Goal: Use online tool/utility: Utilize a website feature to perform a specific function

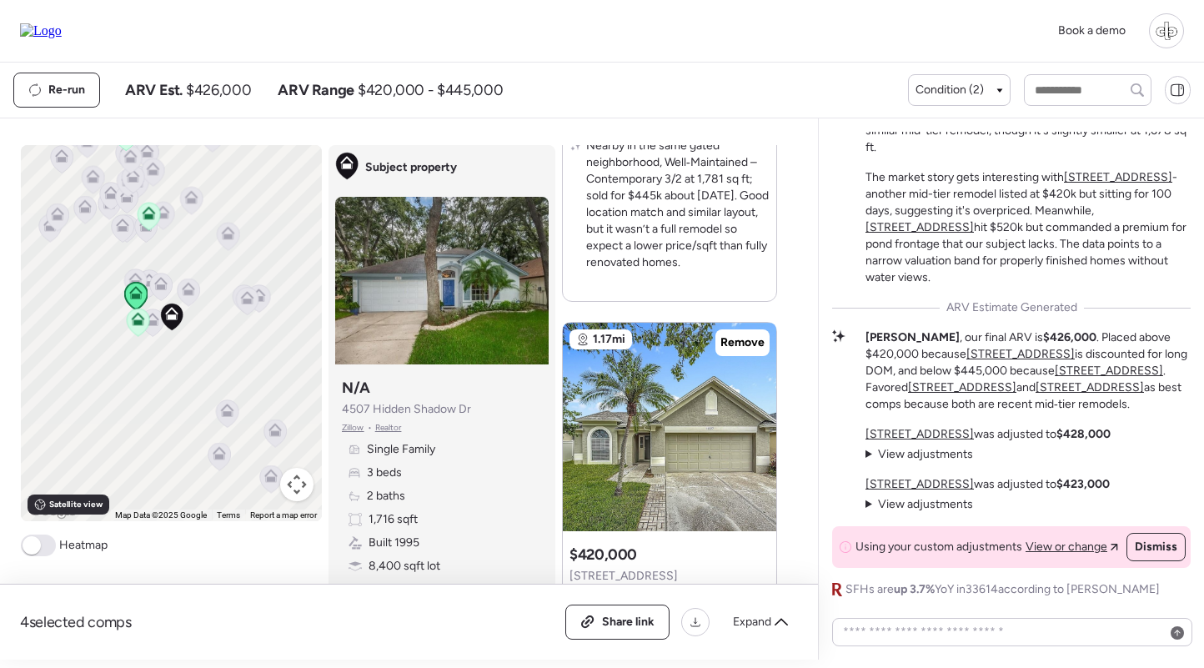
scroll to position [1494, 0]
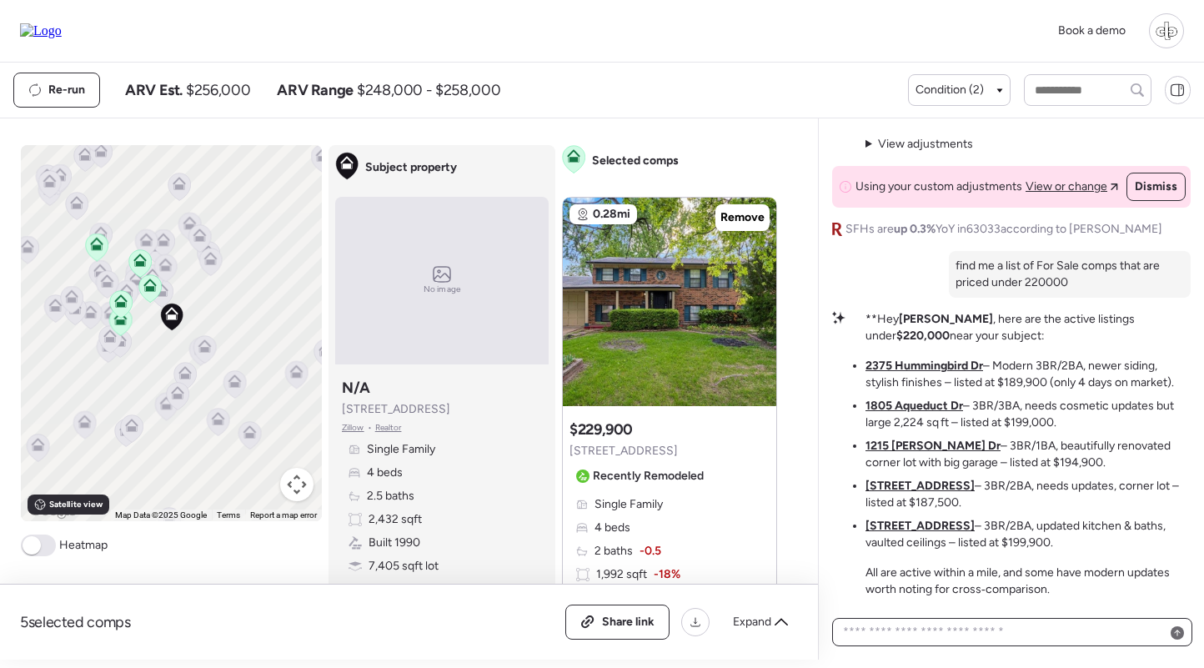
click at [920, 631] on textarea at bounding box center [1011, 631] width 345 height 23
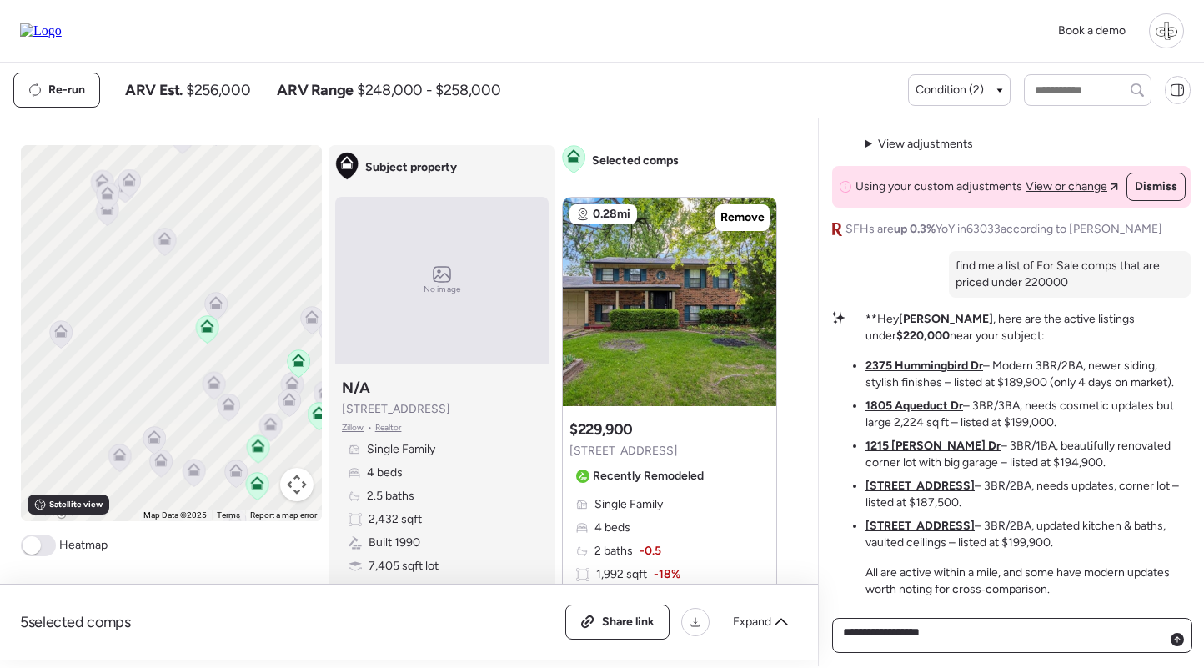
type textarea "**********"
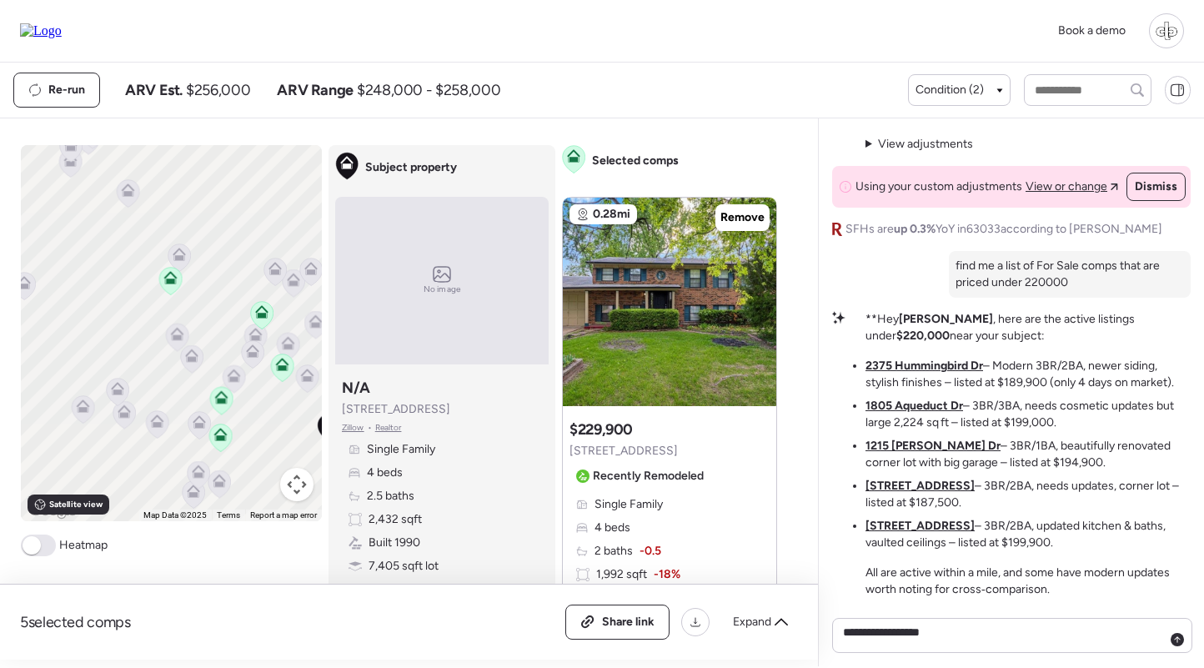
drag, startPoint x: 241, startPoint y: 320, endPoint x: 202, endPoint y: 270, distance: 63.5
click at [202, 270] on div "To activate drag with keyboard, press Alt + Enter. Once in keyboard drag state,…" at bounding box center [171, 333] width 301 height 376
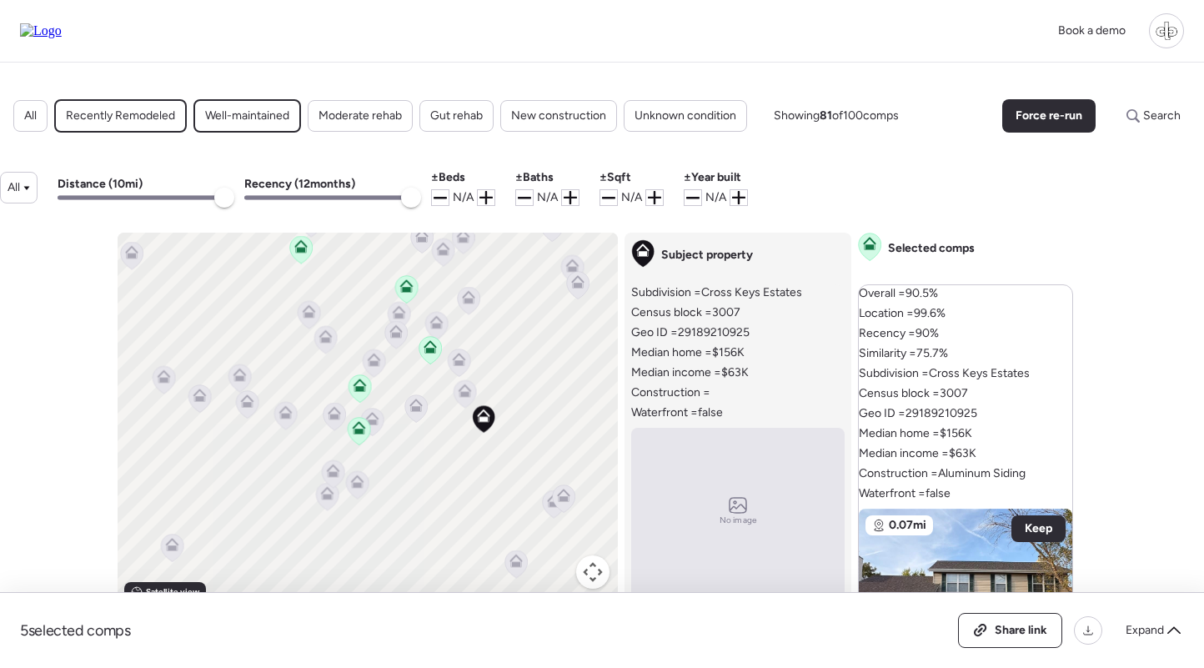
drag, startPoint x: 404, startPoint y: 343, endPoint x: 404, endPoint y: 462, distance: 119.2
click at [404, 462] on div "To activate drag with keyboard, press Alt + Enter. Once in keyboard drag state,…" at bounding box center [368, 421] width 500 height 376
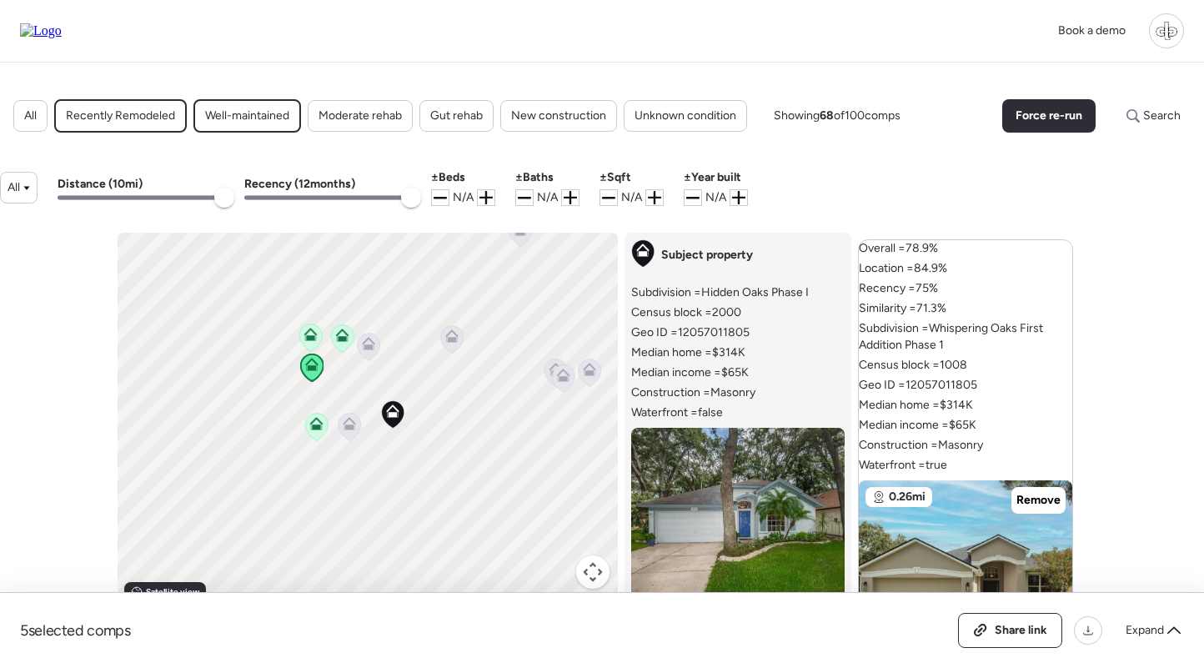
scroll to position [41, 0]
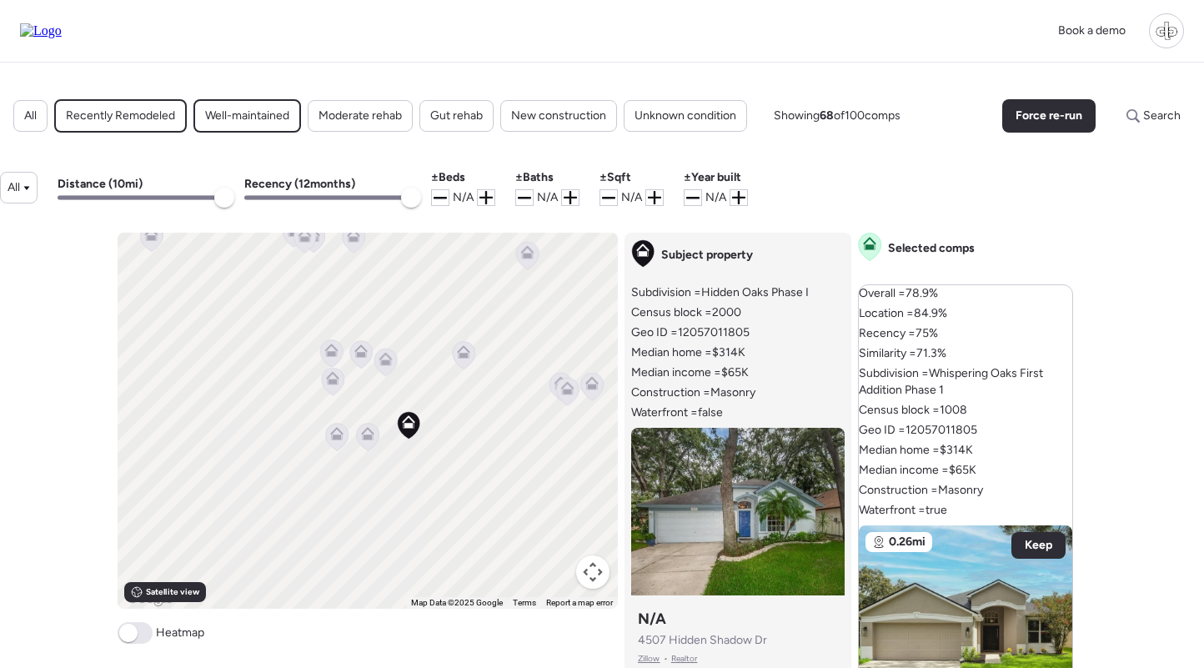
click at [389, 360] on icon at bounding box center [385, 358] width 13 height 13
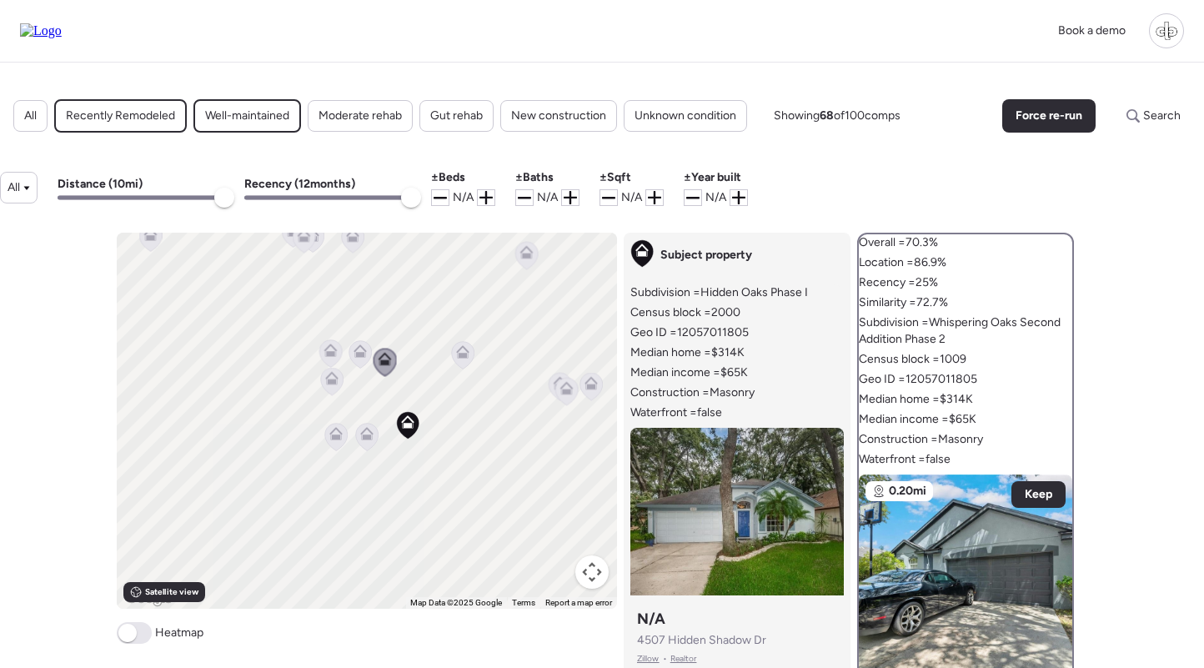
click at [362, 354] on icon at bounding box center [359, 354] width 11 height 5
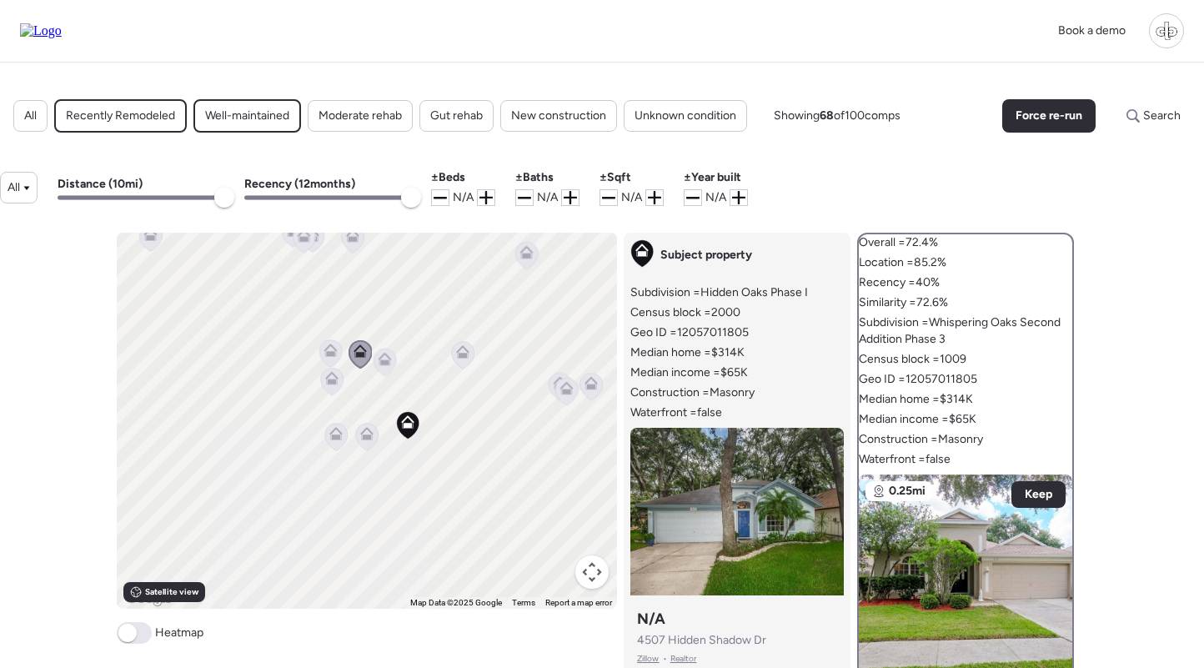
click at [333, 355] on icon at bounding box center [330, 353] width 11 height 5
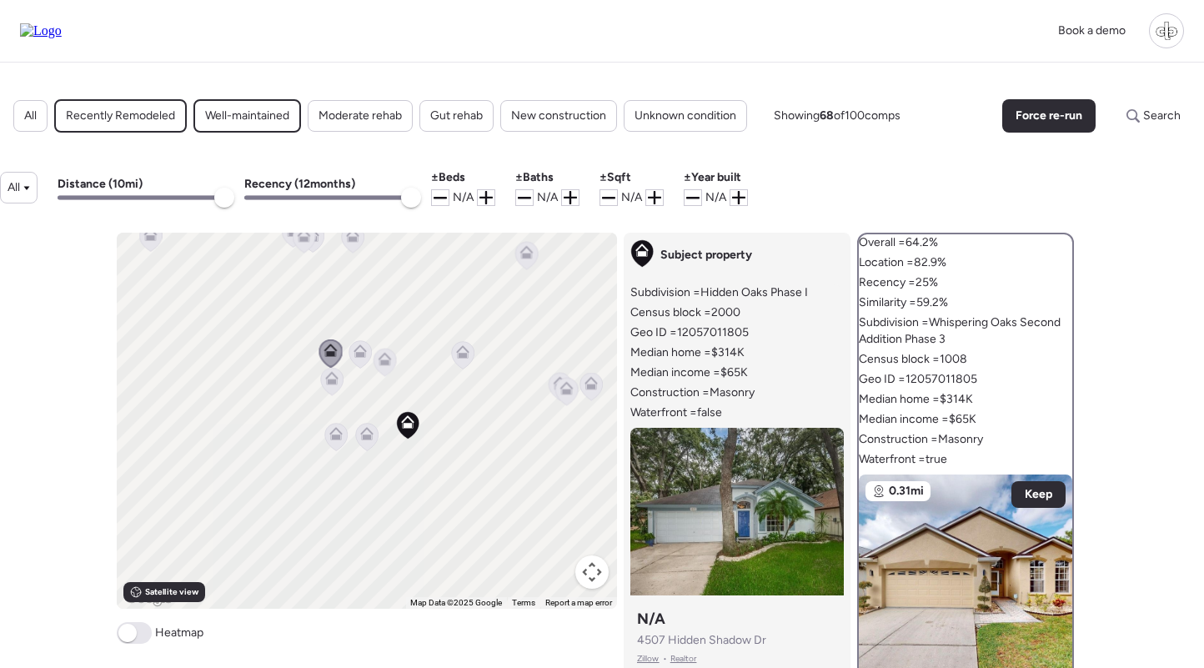
click at [332, 387] on icon at bounding box center [332, 382] width 23 height 28
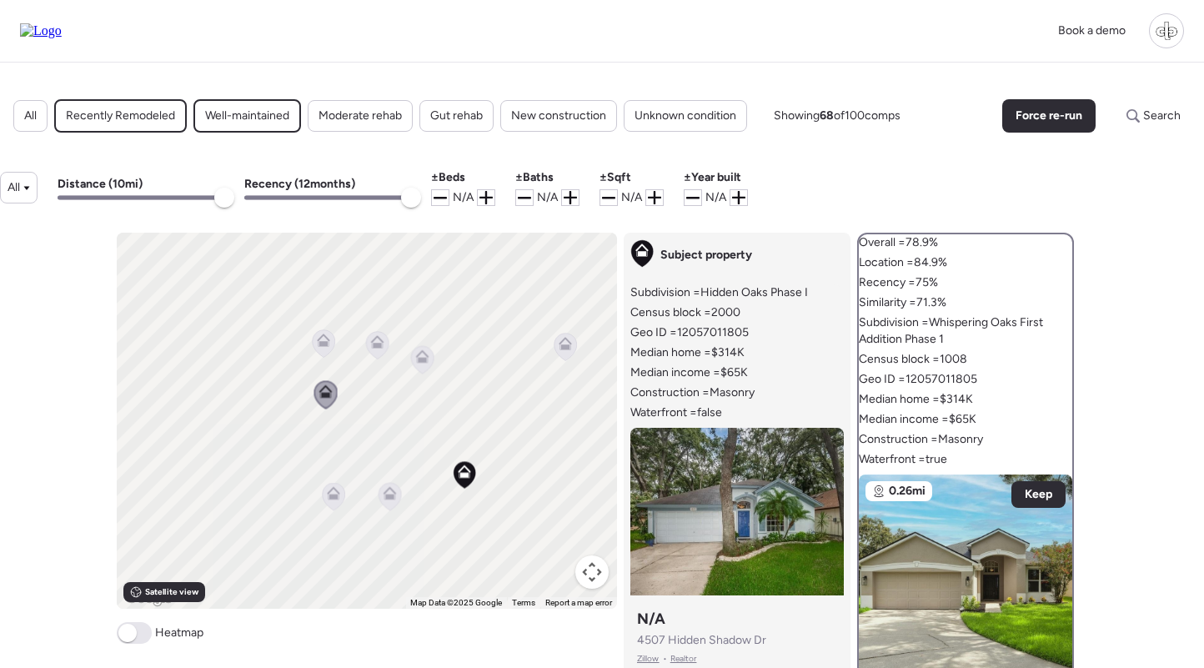
click at [328, 343] on icon at bounding box center [323, 343] width 11 height 5
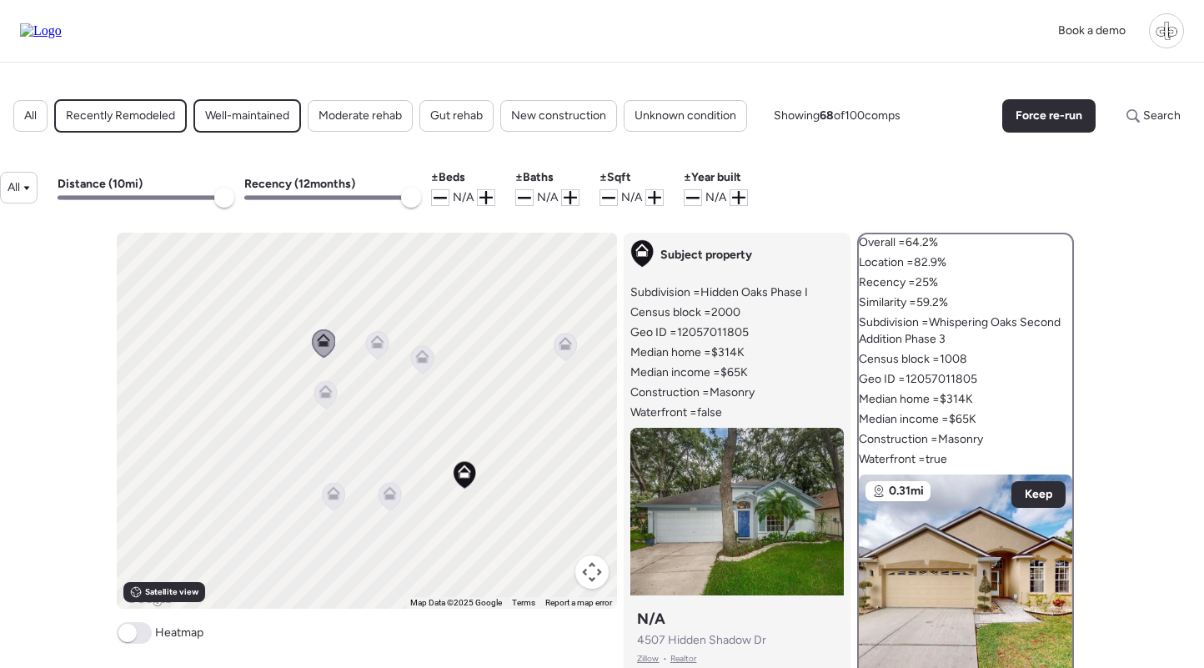
click at [324, 392] on icon at bounding box center [325, 390] width 13 height 13
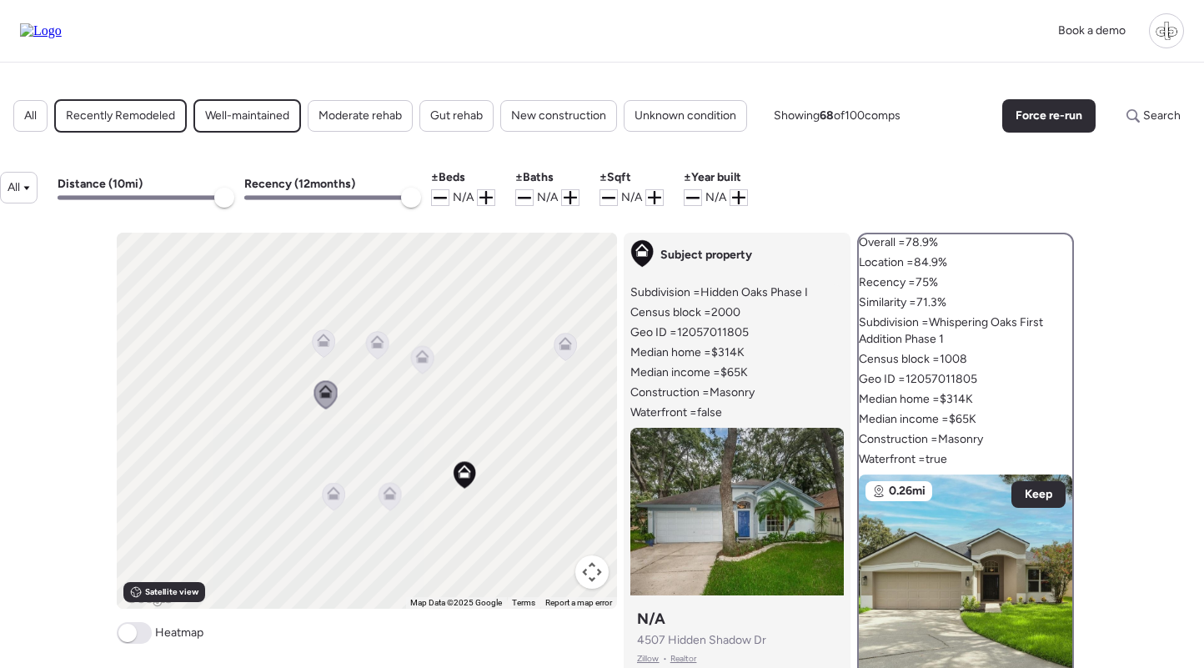
click at [333, 509] on icon at bounding box center [334, 497] width 23 height 28
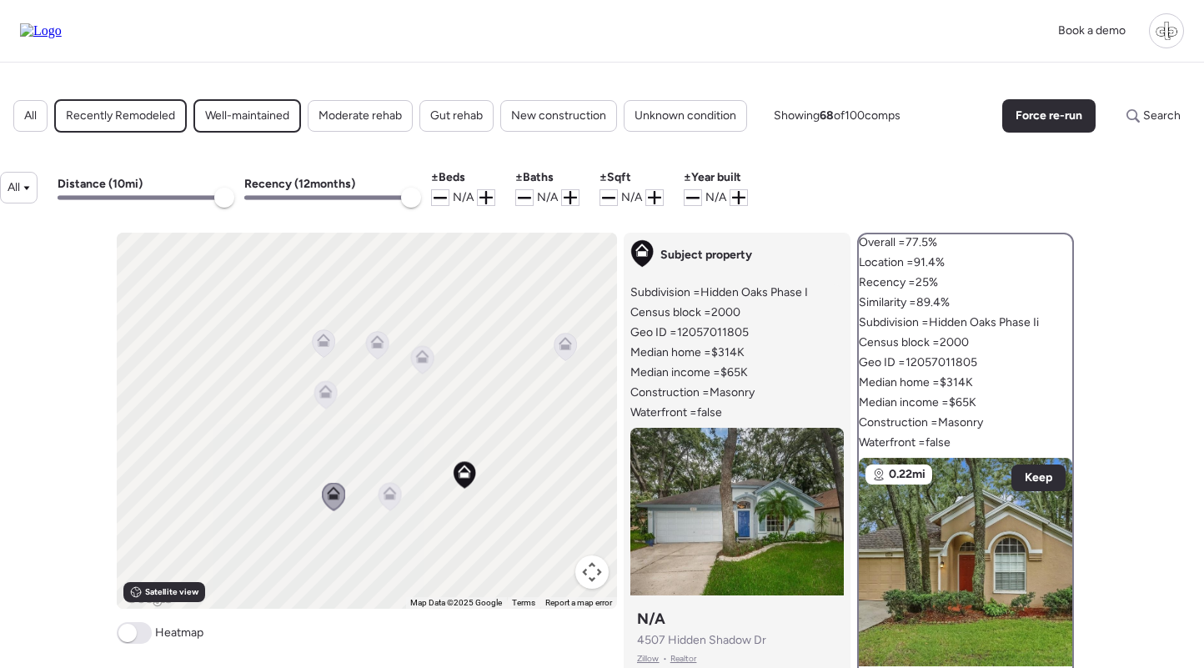
click at [392, 501] on icon at bounding box center [389, 497] width 23 height 28
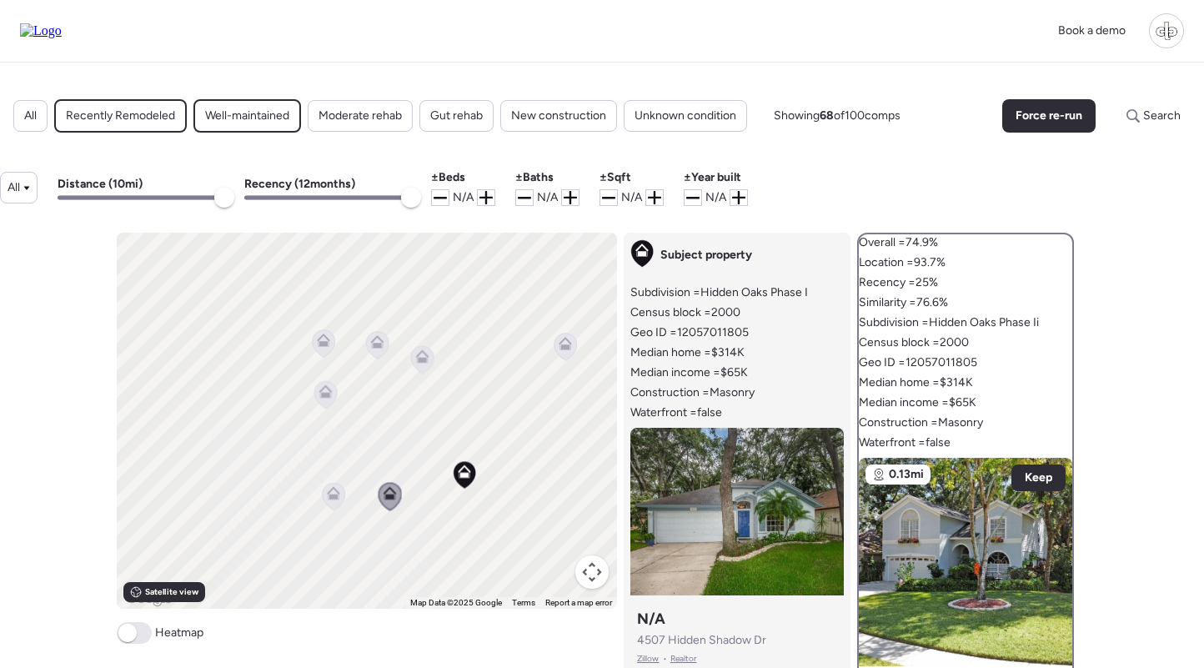
click at [320, 403] on icon at bounding box center [325, 395] width 23 height 28
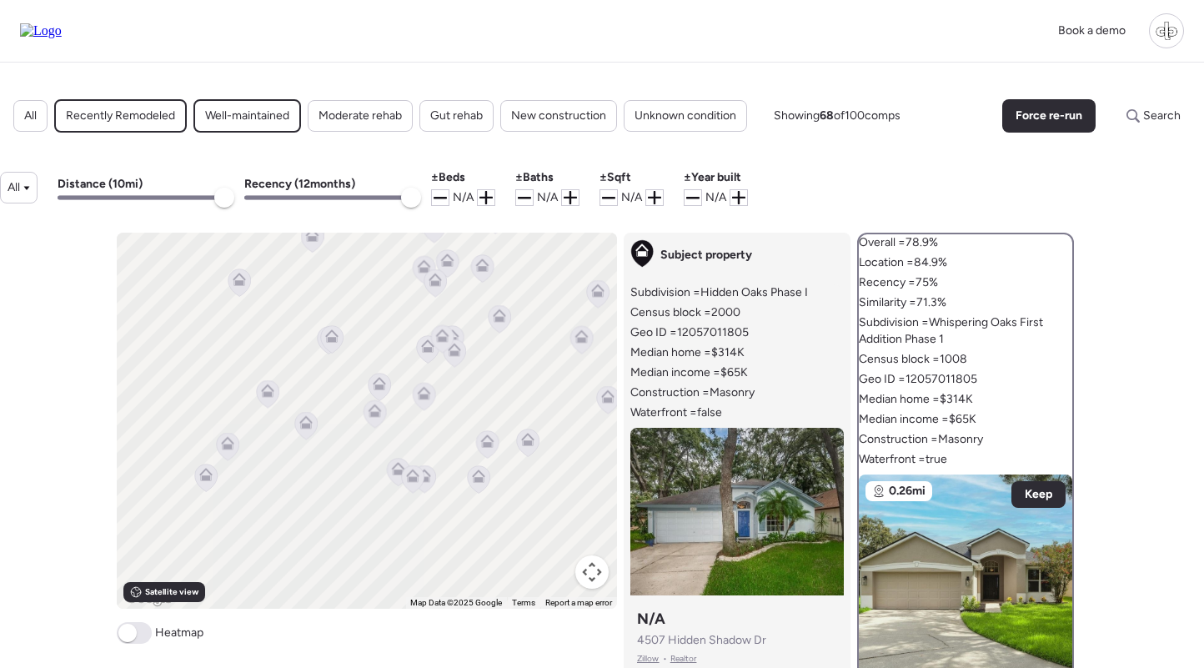
drag, startPoint x: 455, startPoint y: 302, endPoint x: 490, endPoint y: 418, distance: 121.0
click at [490, 418] on div "To navigate, press the arrow keys. To activate drag with keyboard, press Alt + …" at bounding box center [367, 421] width 500 height 376
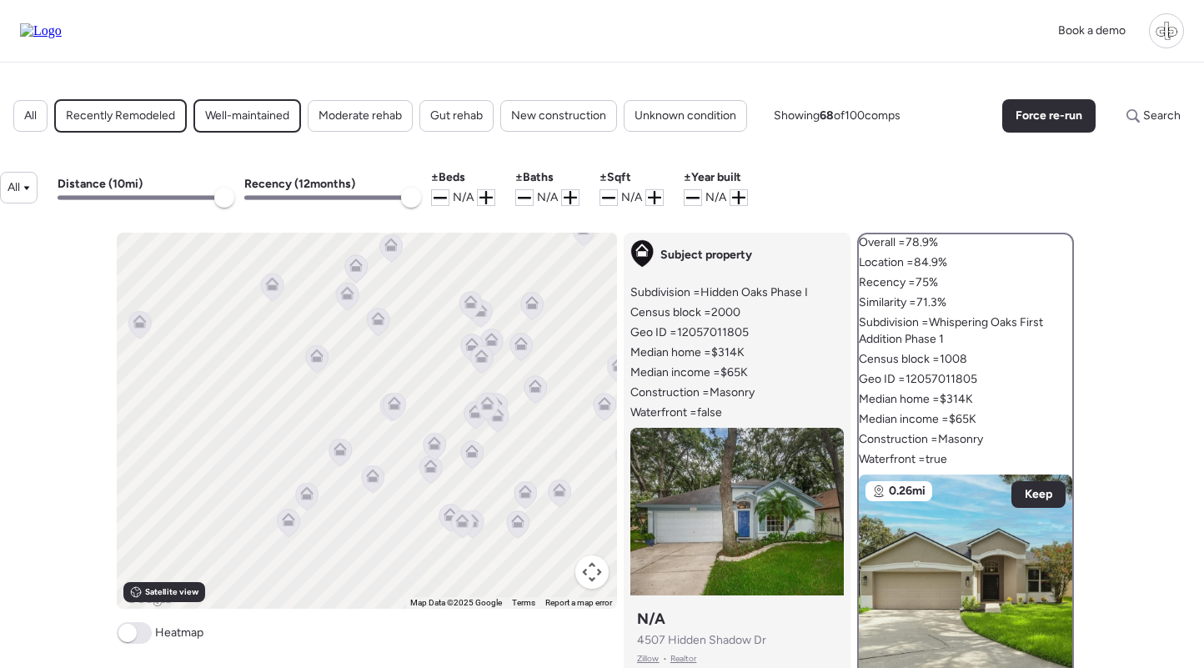
click at [476, 408] on icon at bounding box center [487, 406] width 23 height 28
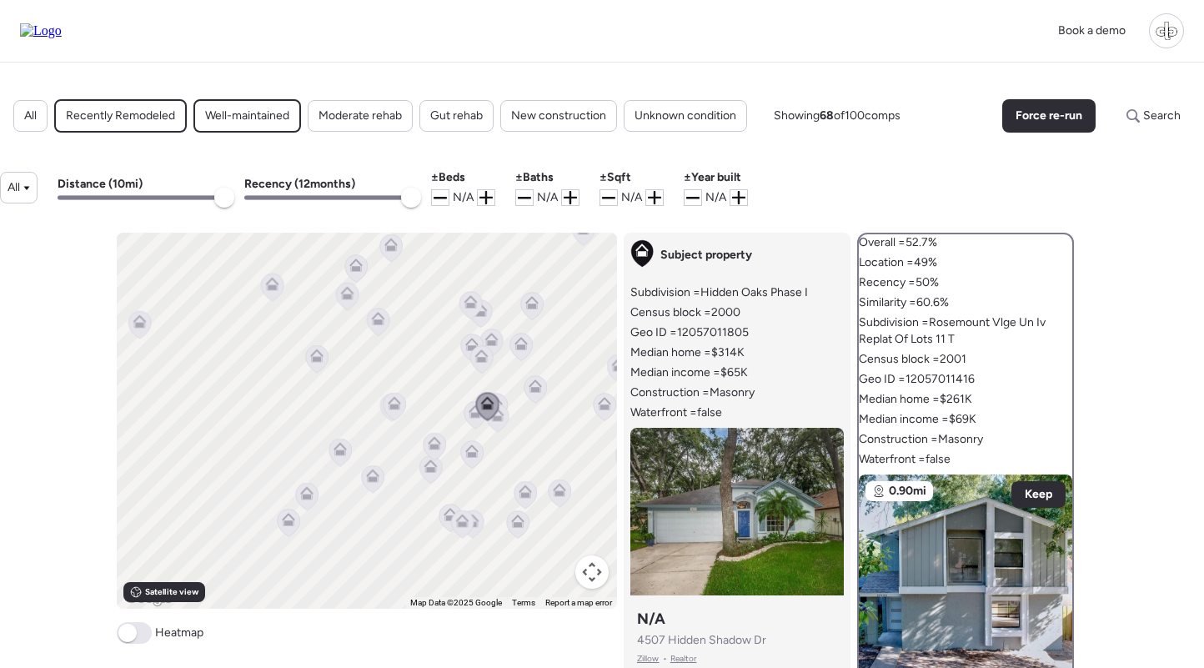
click at [508, 414] on icon at bounding box center [497, 418] width 23 height 28
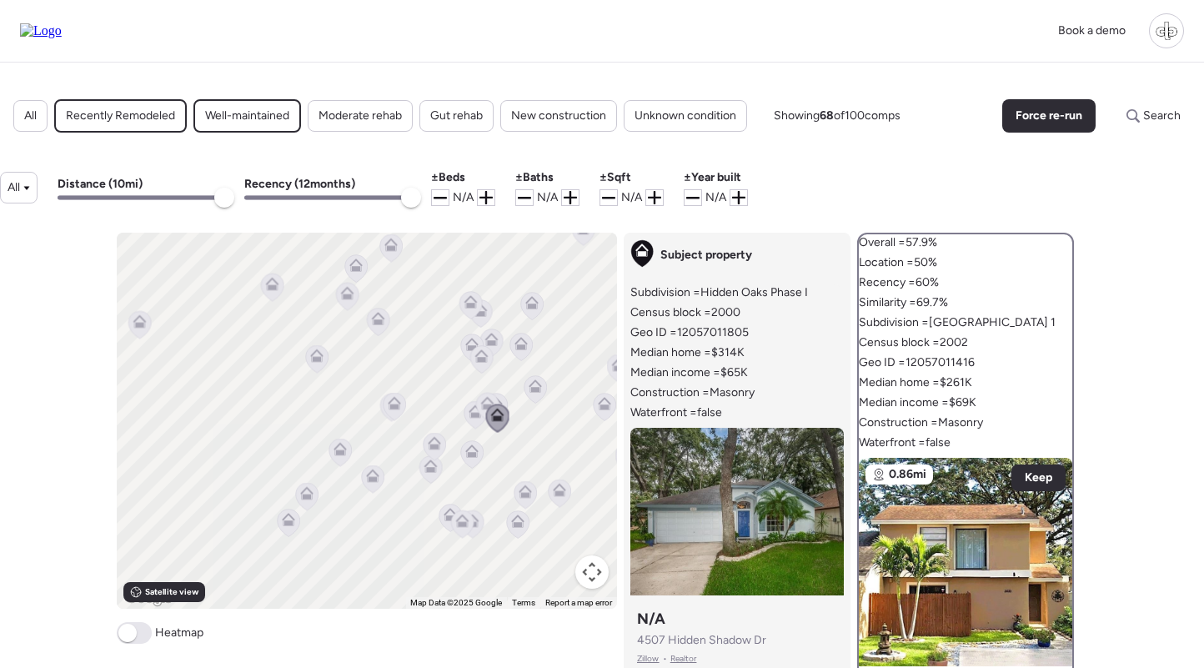
click at [386, 408] on icon at bounding box center [394, 407] width 23 height 28
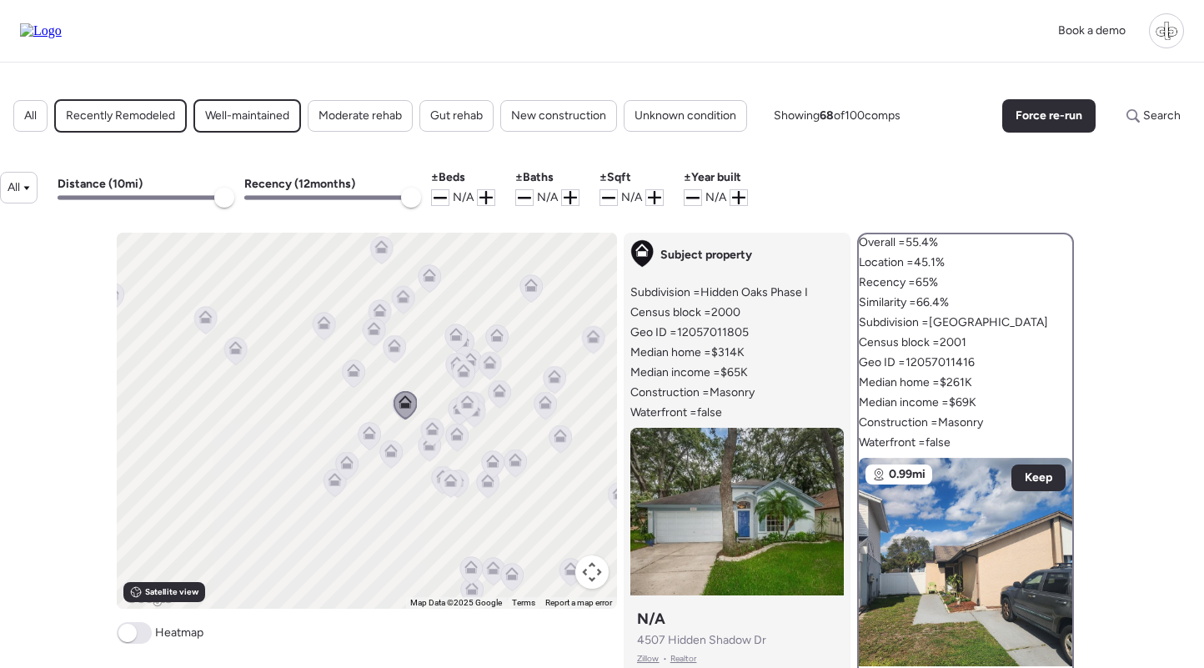
drag, startPoint x: 444, startPoint y: 431, endPoint x: 421, endPoint y: 393, distance: 44.2
click at [421, 418] on icon at bounding box center [432, 432] width 23 height 28
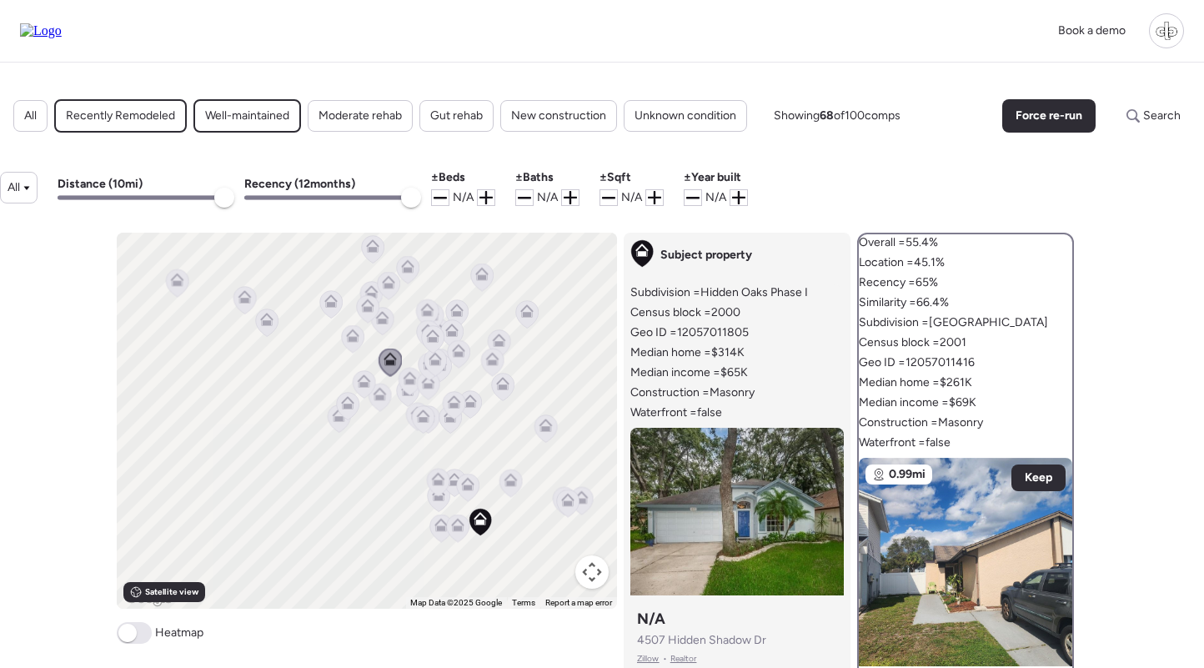
drag, startPoint x: 516, startPoint y: 443, endPoint x: 467, endPoint y: 337, distance: 116.7
click at [467, 337] on div "To activate drag with keyboard, press Alt + Enter. Once in keyboard drag state,…" at bounding box center [367, 421] width 500 height 376
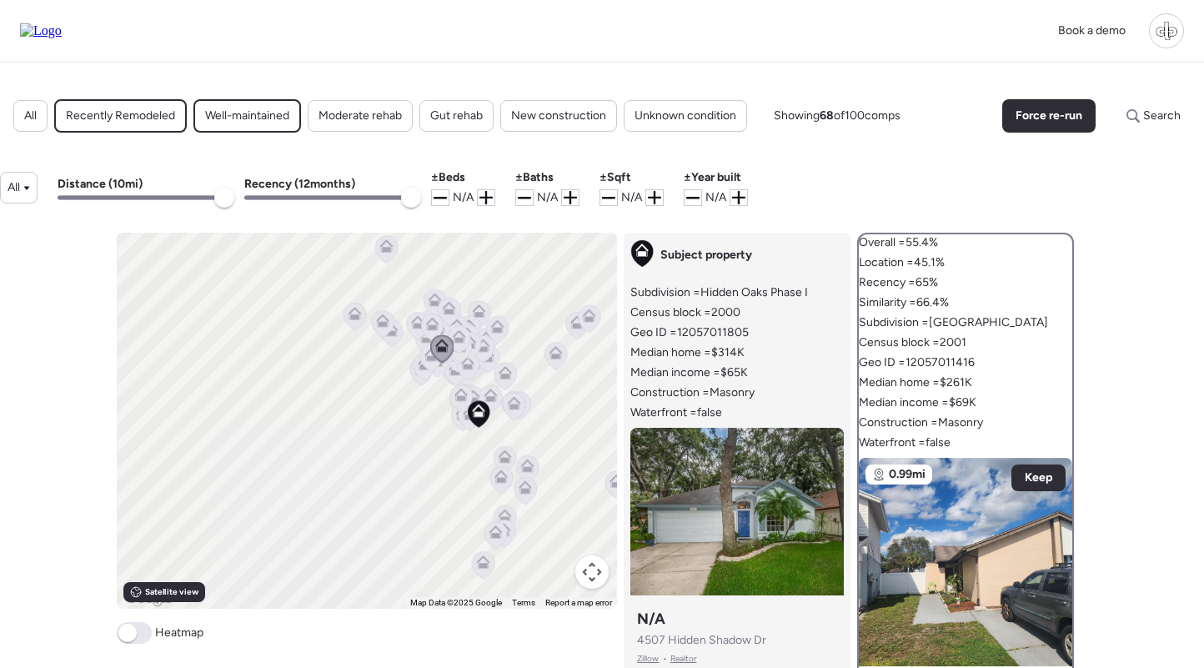
drag, startPoint x: 537, startPoint y: 451, endPoint x: 518, endPoint y: 396, distance: 58.3
click at [518, 396] on div "To activate drag with keyboard, press Alt + Enter. Once in keyboard drag state,…" at bounding box center [367, 421] width 500 height 376
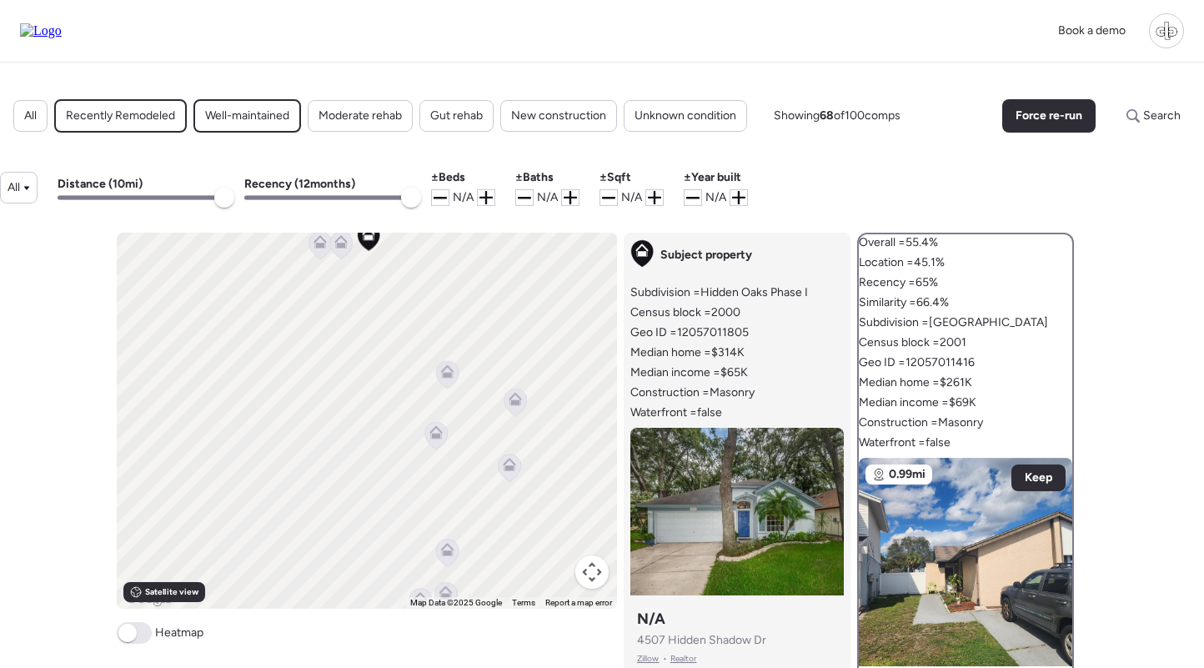
drag, startPoint x: 516, startPoint y: 374, endPoint x: 516, endPoint y: 476, distance: 101.7
click at [516, 476] on icon at bounding box center [509, 467] width 23 height 28
drag, startPoint x: 558, startPoint y: 519, endPoint x: 562, endPoint y: 573, distance: 54.3
click at [562, 573] on div "To activate drag with keyboard, press Alt + Enter. Once in keyboard drag state,…" at bounding box center [367, 421] width 500 height 376
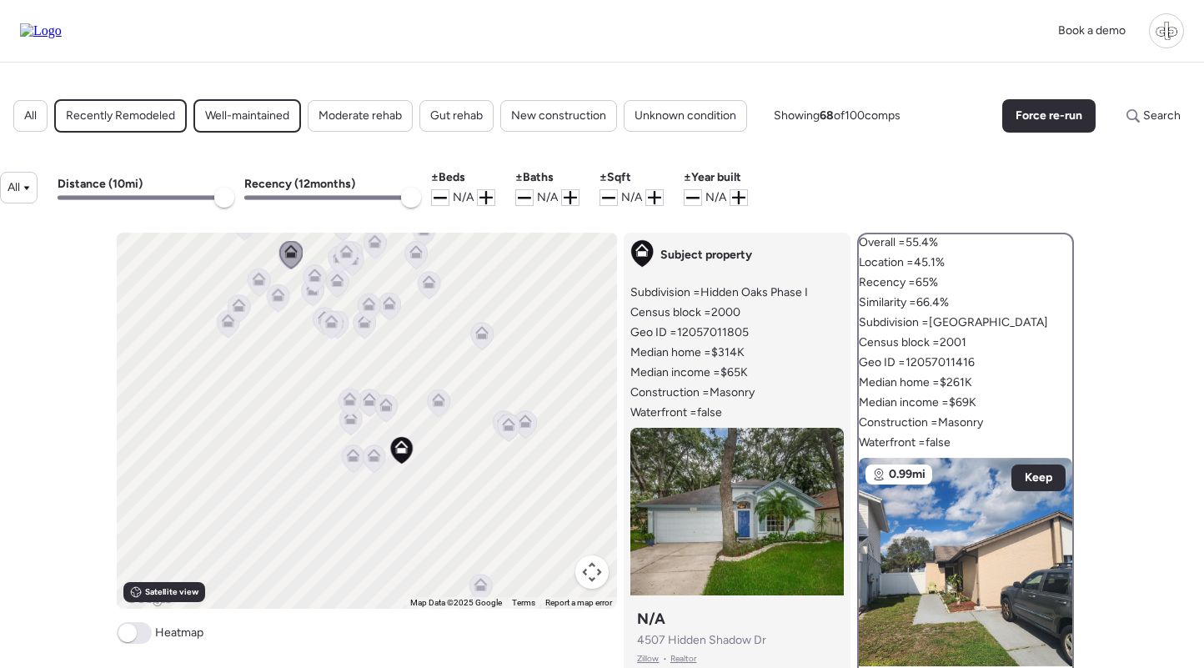
drag, startPoint x: 461, startPoint y: 328, endPoint x: 488, endPoint y: 467, distance: 141.1
click at [488, 467] on div "To activate drag with keyboard, press Alt + Enter. Once in keyboard drag state,…" at bounding box center [367, 421] width 500 height 376
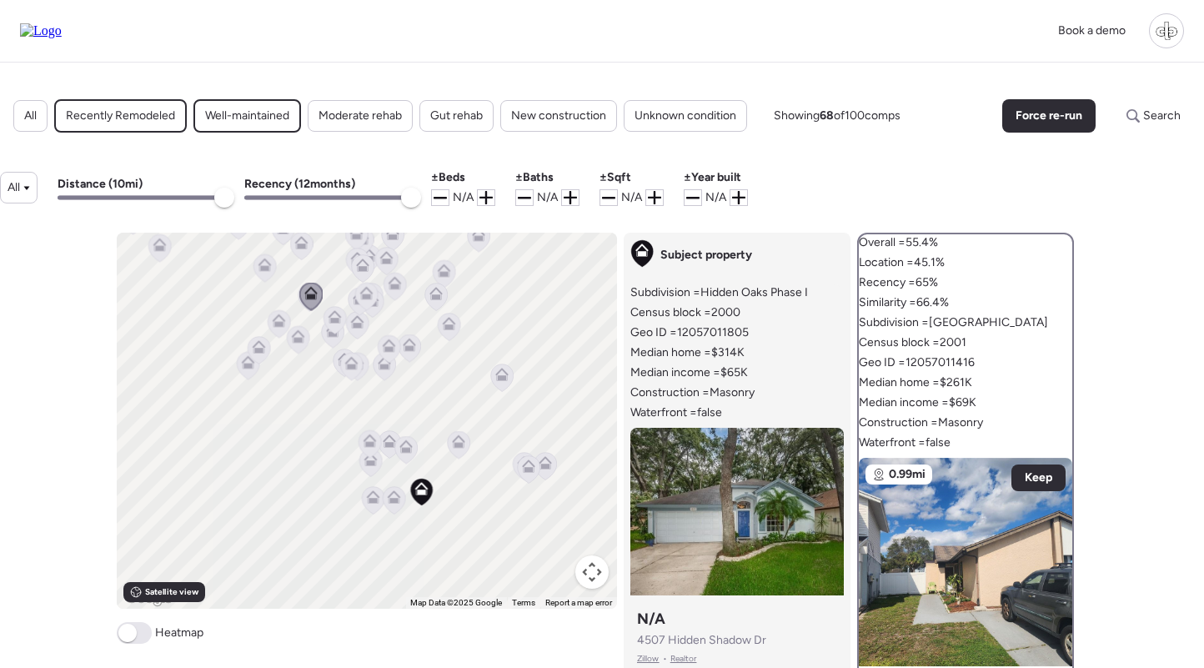
drag, startPoint x: 459, startPoint y: 383, endPoint x: 488, endPoint y: 403, distance: 34.7
click at [488, 403] on div "To activate drag with keyboard, press Alt + Enter. Once in keyboard drag state,…" at bounding box center [367, 421] width 500 height 376
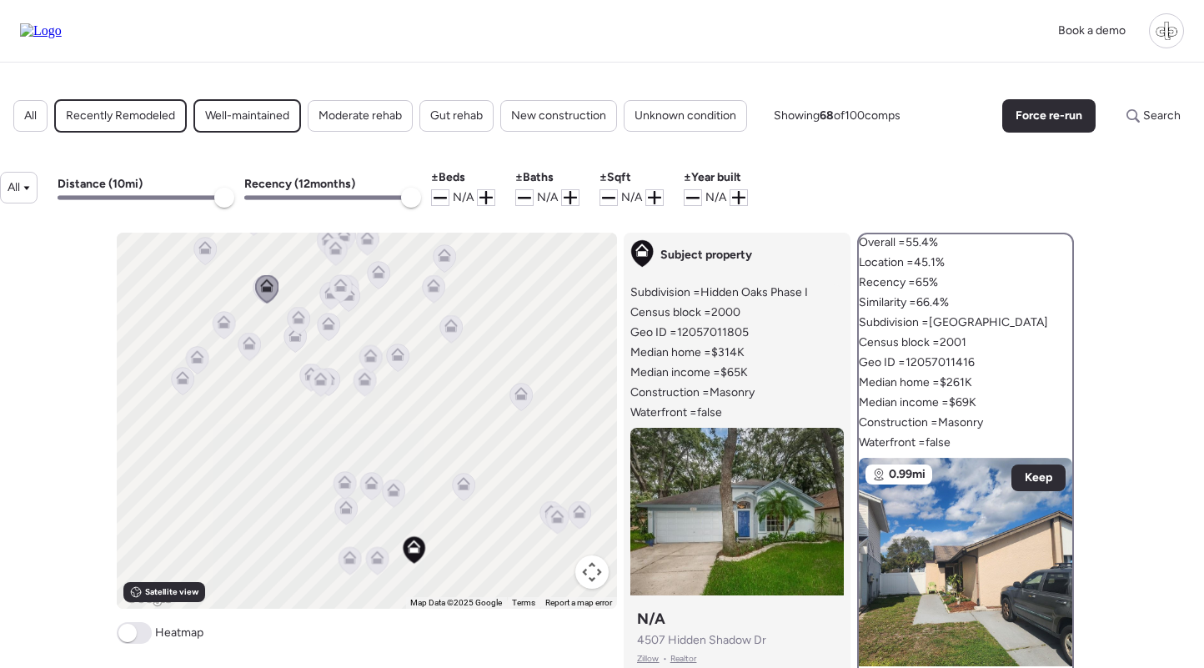
click at [296, 320] on icon at bounding box center [298, 320] width 11 height 5
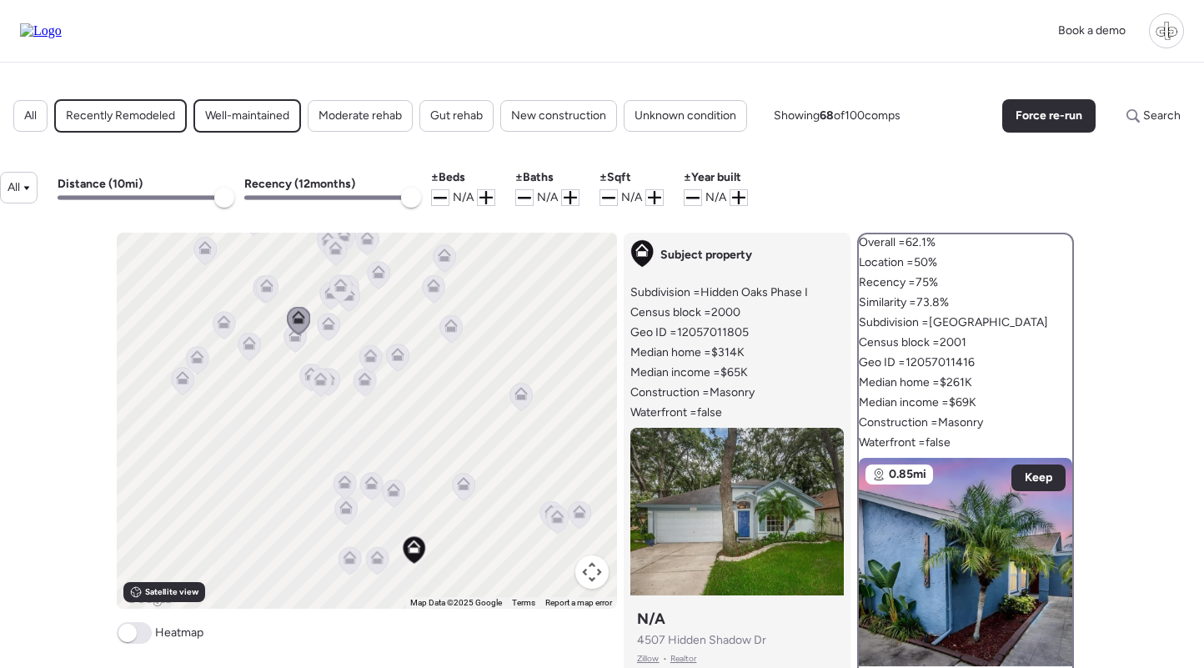
click at [240, 350] on icon at bounding box center [249, 347] width 23 height 28
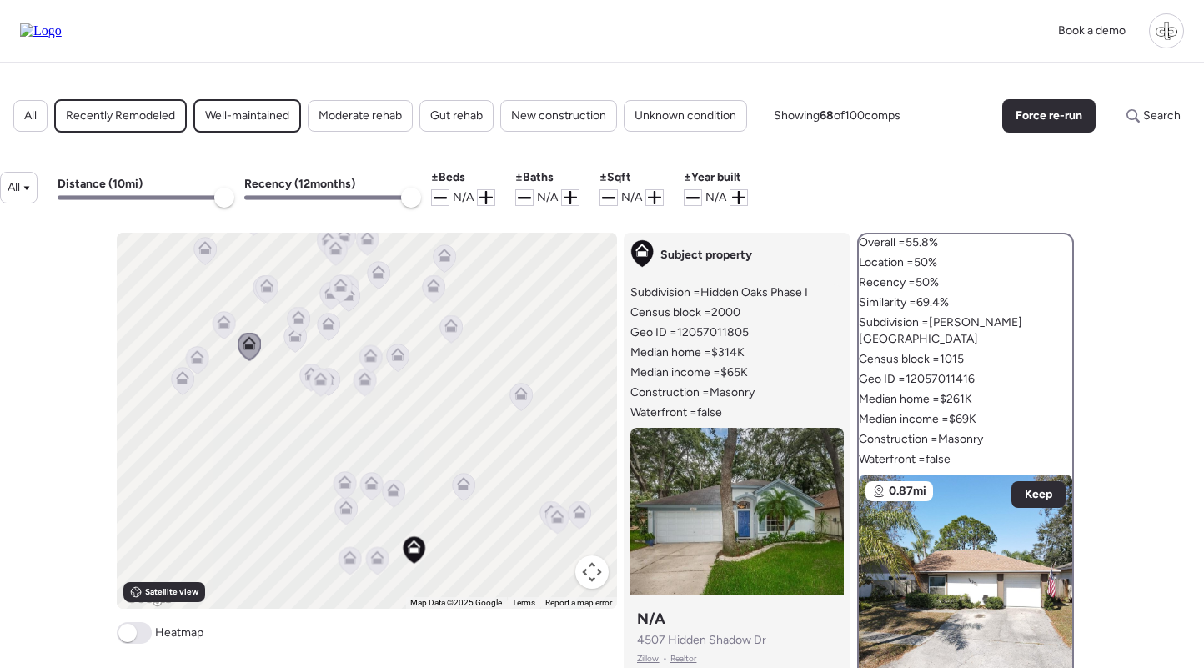
click at [335, 292] on icon at bounding box center [340, 284] width 13 height 13
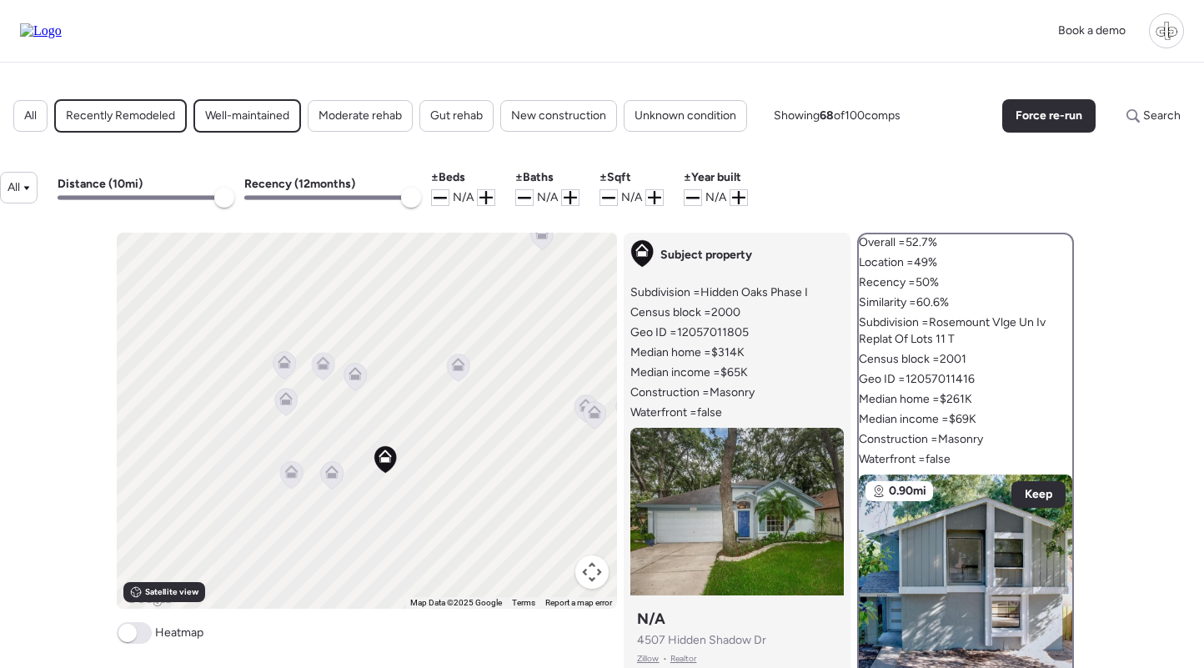
click at [458, 376] on icon at bounding box center [458, 367] width 23 height 28
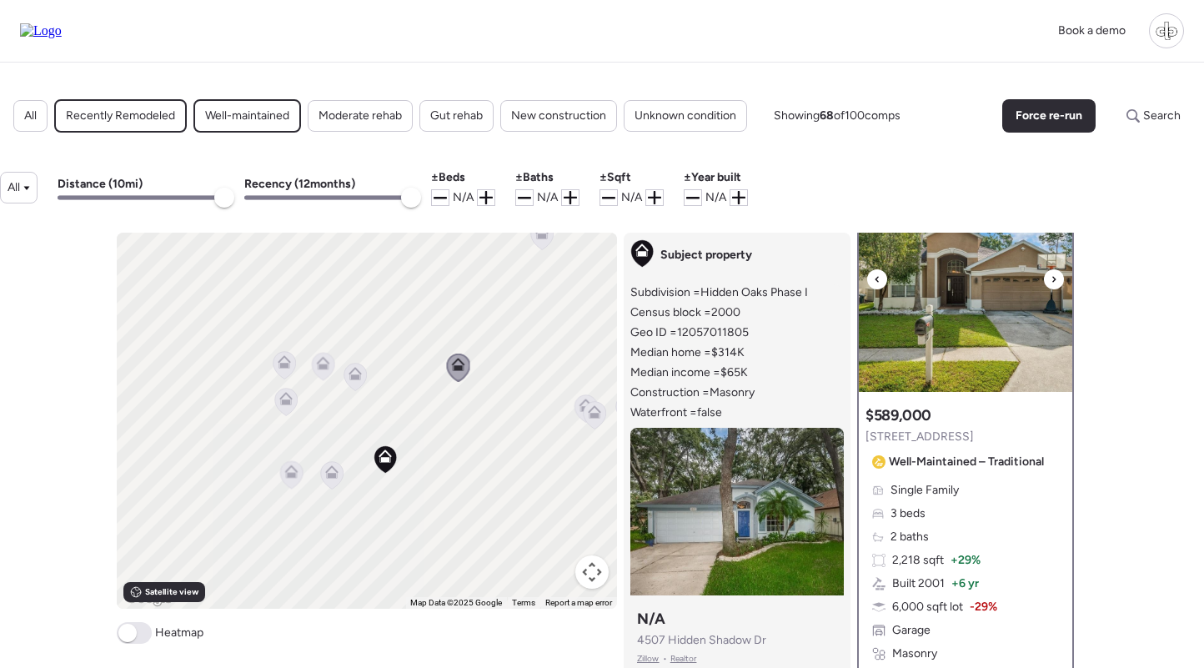
scroll to position [296, 0]
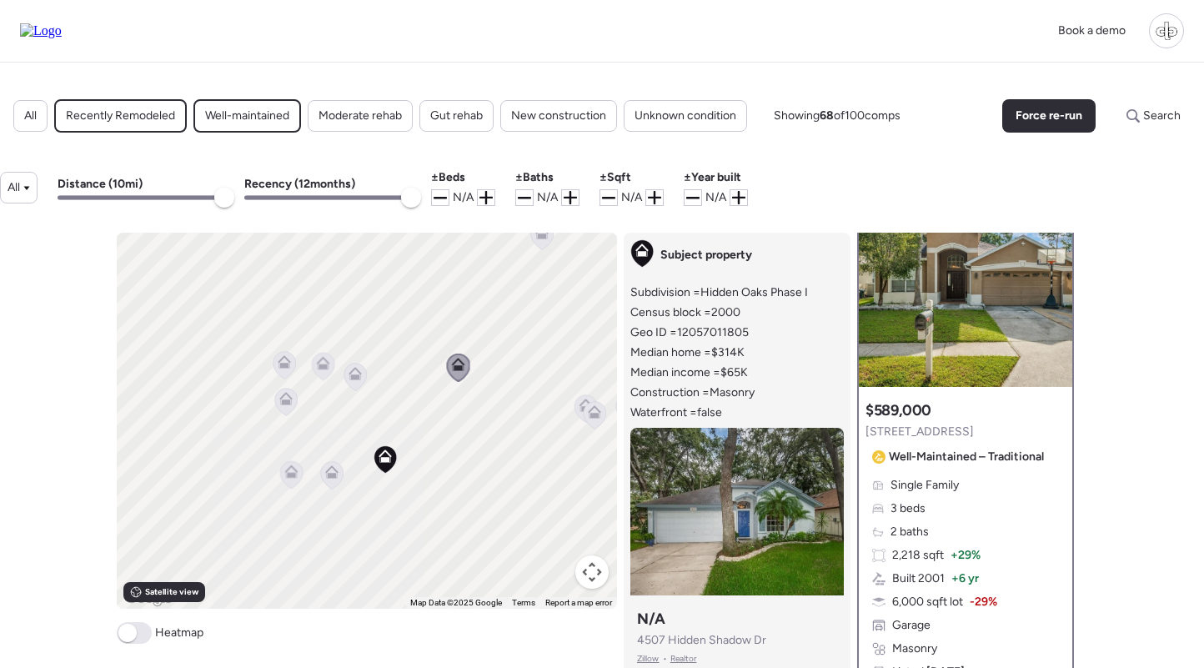
click at [333, 473] on icon at bounding box center [331, 475] width 11 height 5
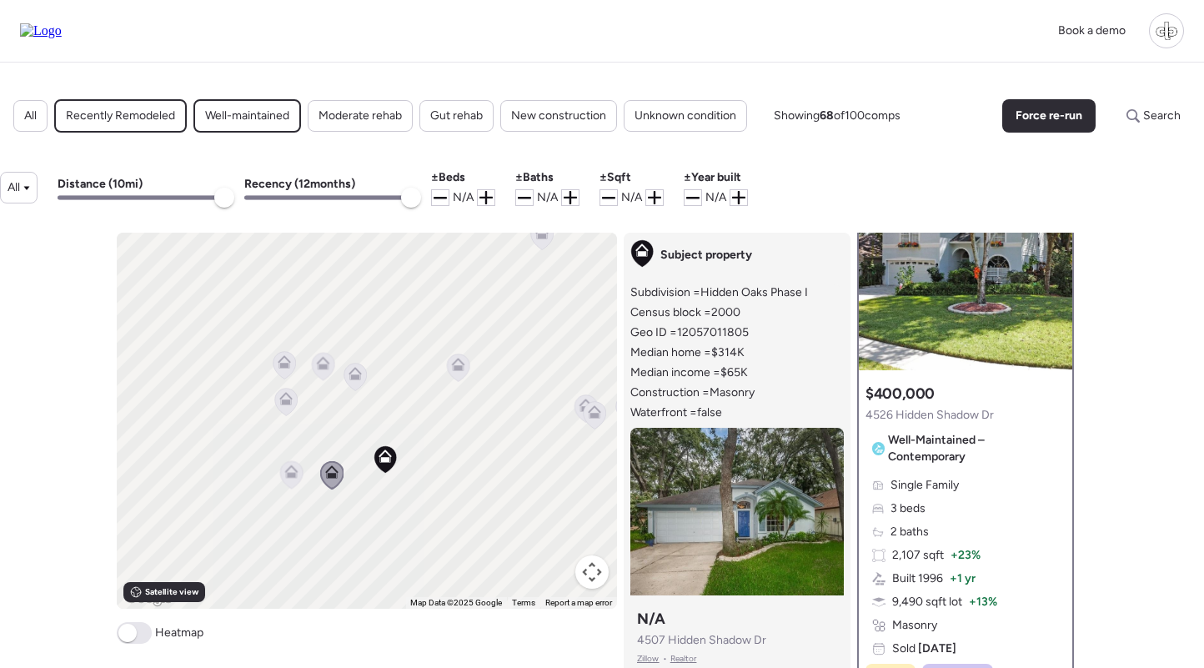
click at [293, 471] on icon at bounding box center [291, 470] width 13 height 13
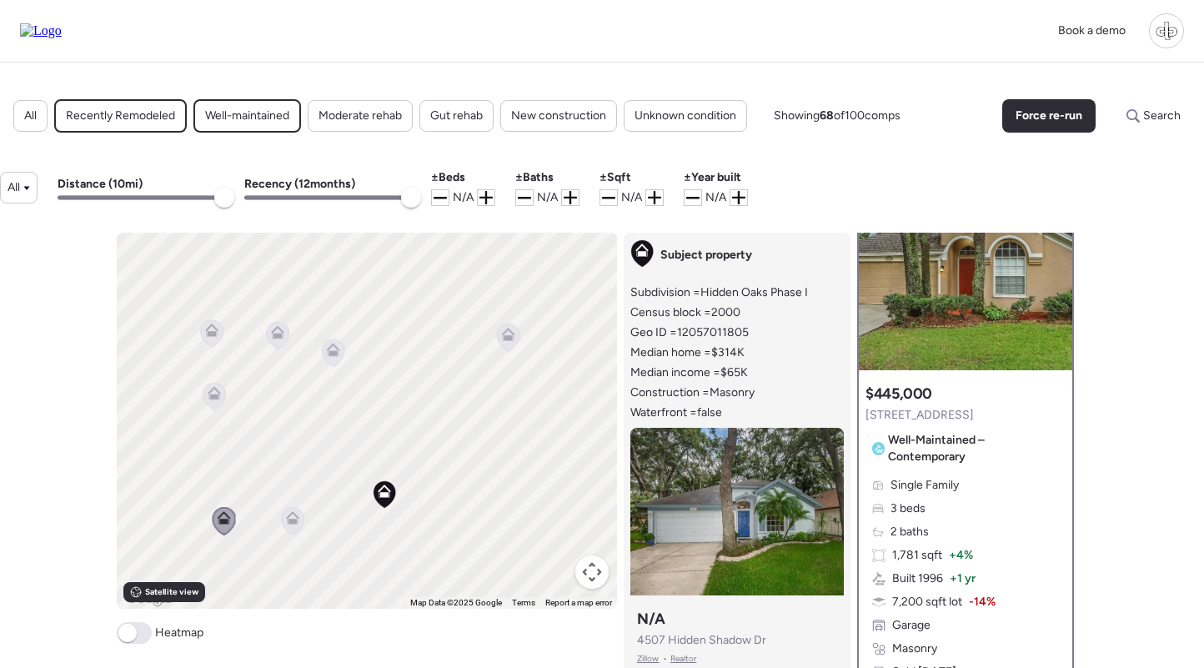
click at [281, 338] on icon at bounding box center [277, 335] width 11 height 5
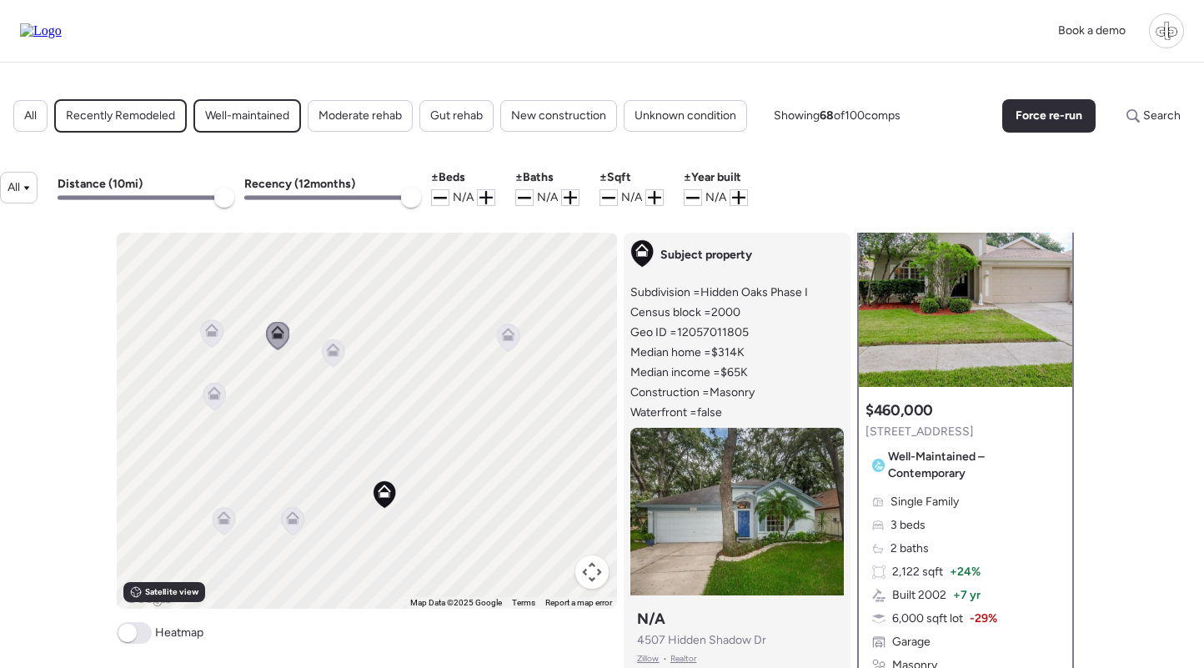
click at [343, 353] on icon at bounding box center [333, 353] width 23 height 28
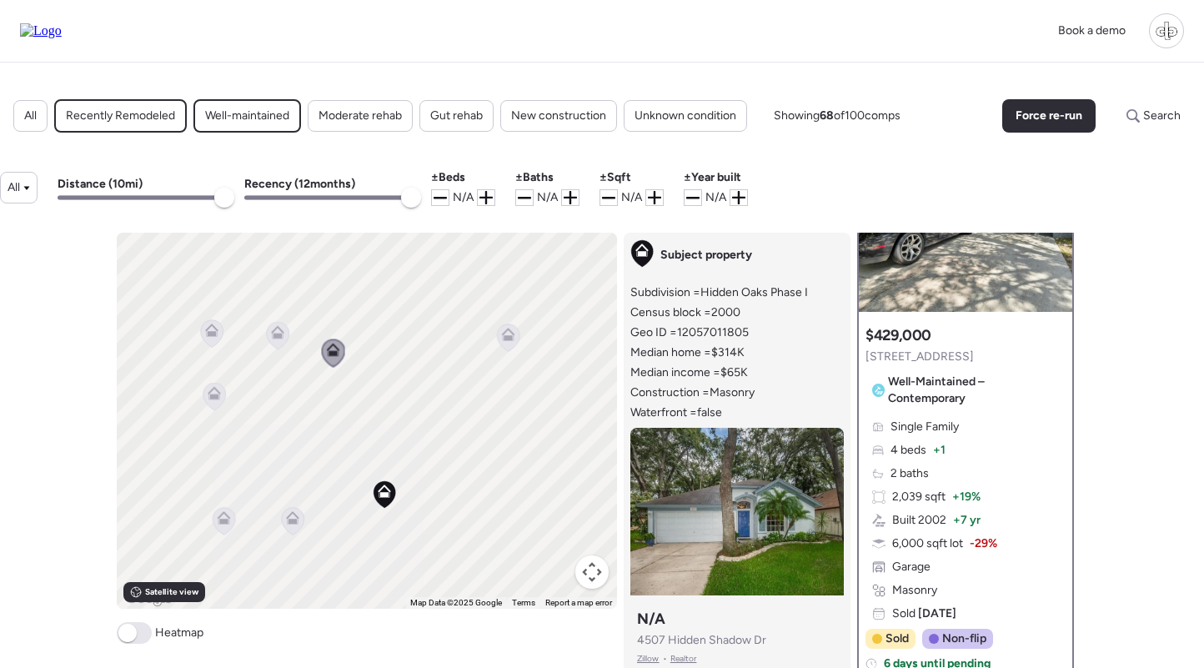
scroll to position [376, 0]
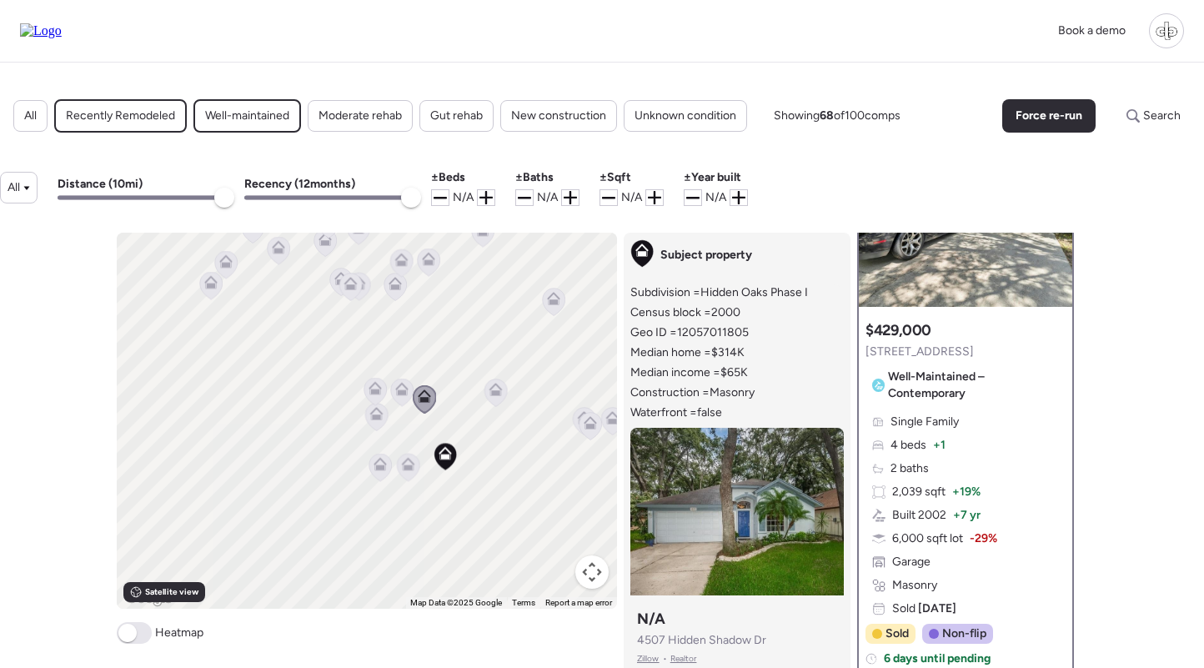
click at [589, 436] on icon at bounding box center [590, 426] width 23 height 28
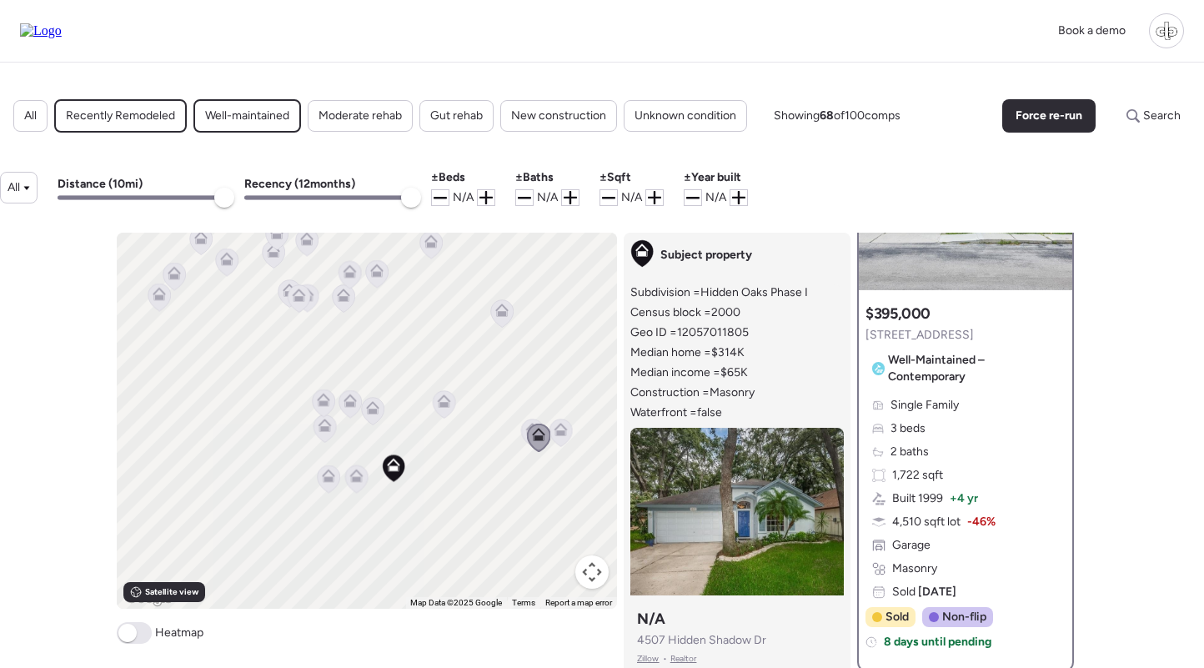
drag, startPoint x: 582, startPoint y: 437, endPoint x: 510, endPoint y: 456, distance: 74.2
click at [527, 452] on icon at bounding box center [538, 437] width 23 height 28
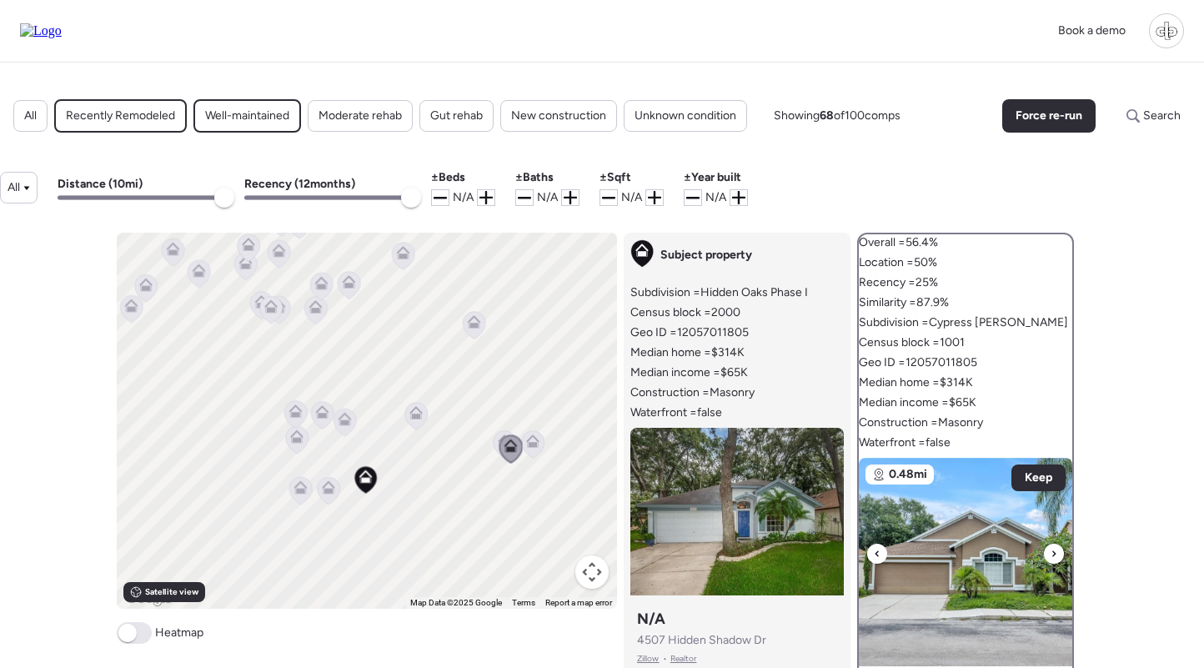
scroll to position [0, 0]
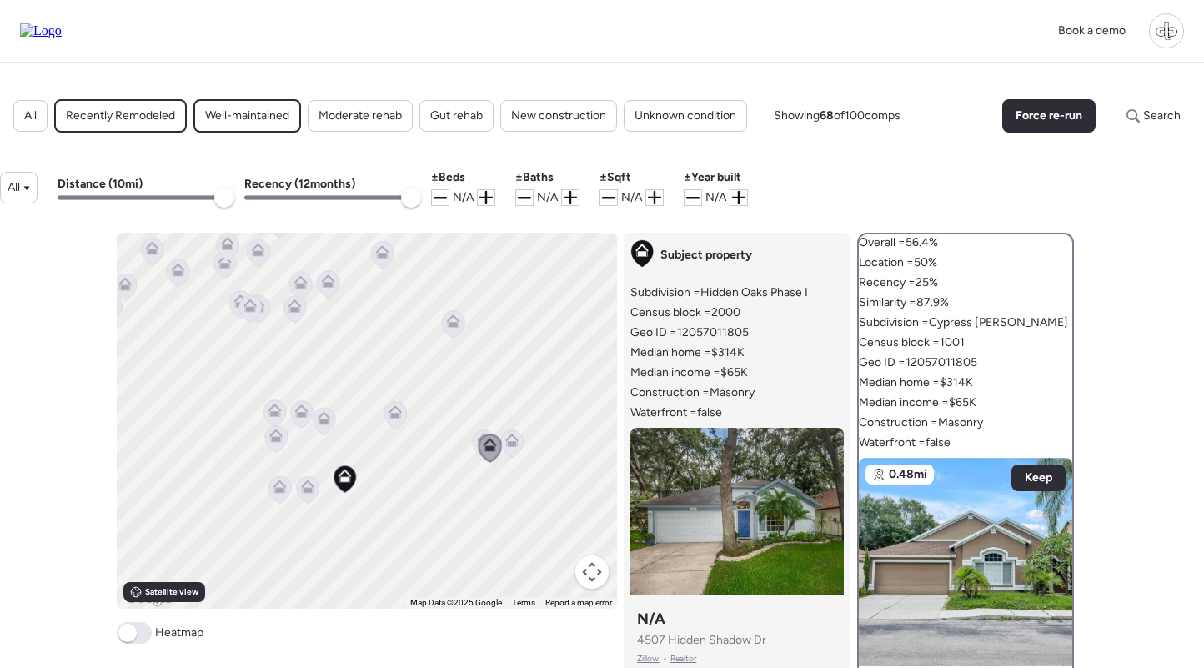
drag, startPoint x: 474, startPoint y: 442, endPoint x: 451, endPoint y: 441, distance: 23.4
click at [451, 441] on div "To activate drag with keyboard, press Alt + Enter. Once in keyboard drag state,…" at bounding box center [367, 421] width 500 height 376
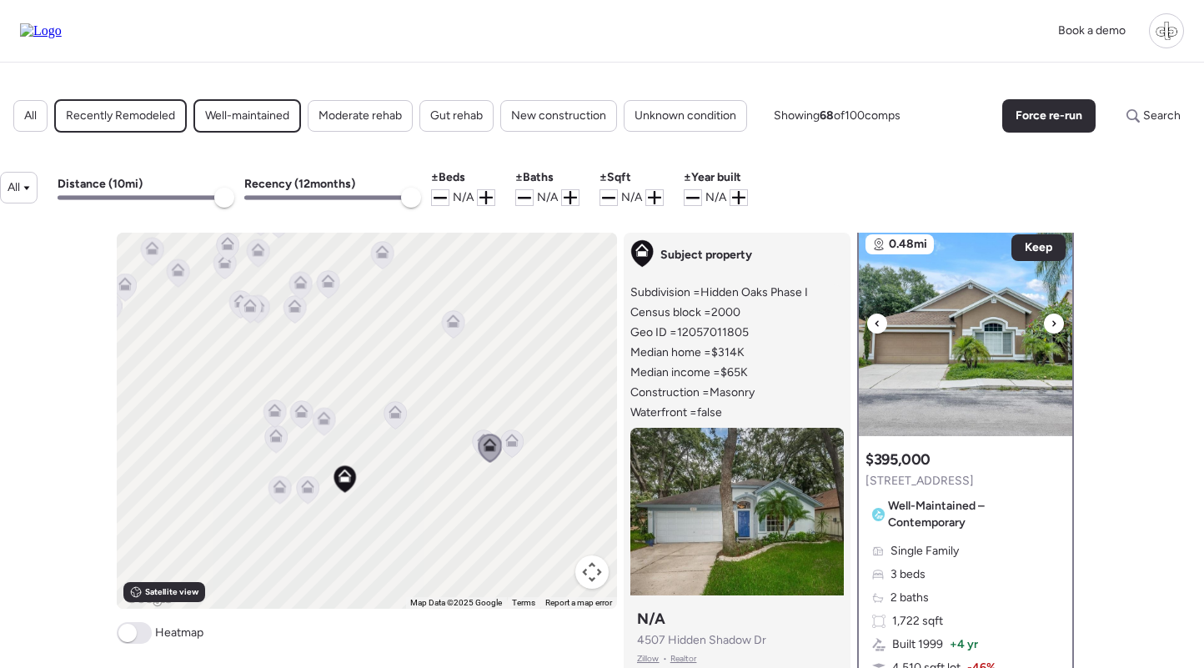
scroll to position [236, 0]
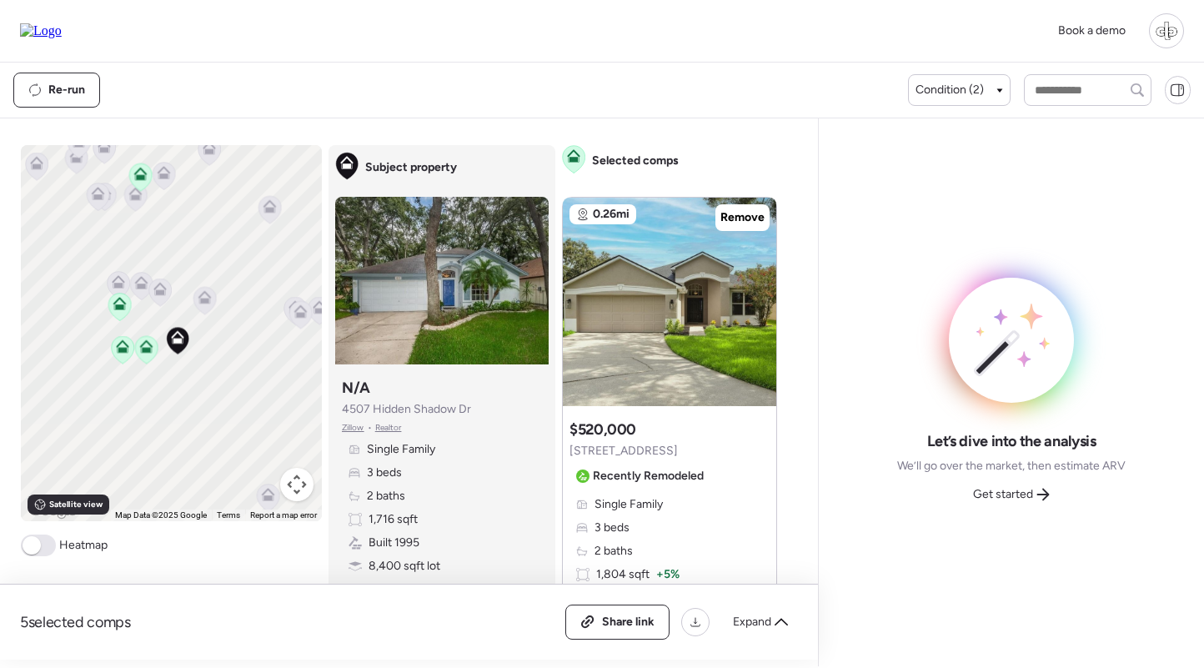
click at [145, 348] on icon at bounding box center [145, 349] width 11 height 5
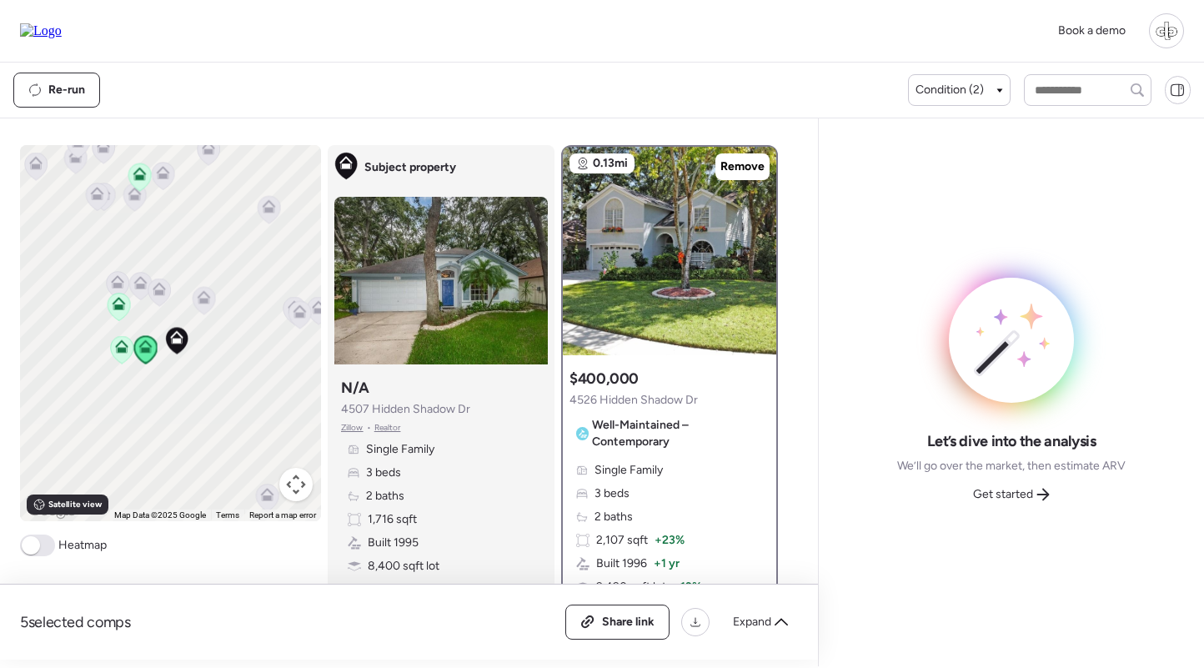
click at [117, 349] on icon at bounding box center [121, 345] width 13 height 13
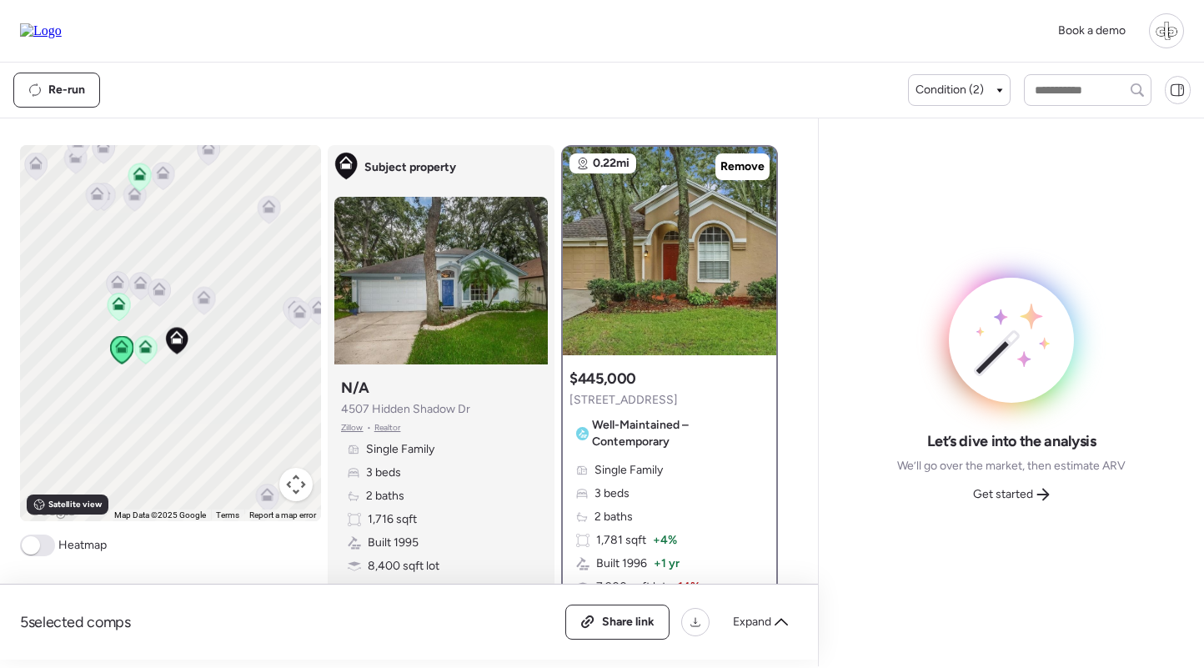
click at [118, 303] on icon at bounding box center [118, 303] width 13 height 13
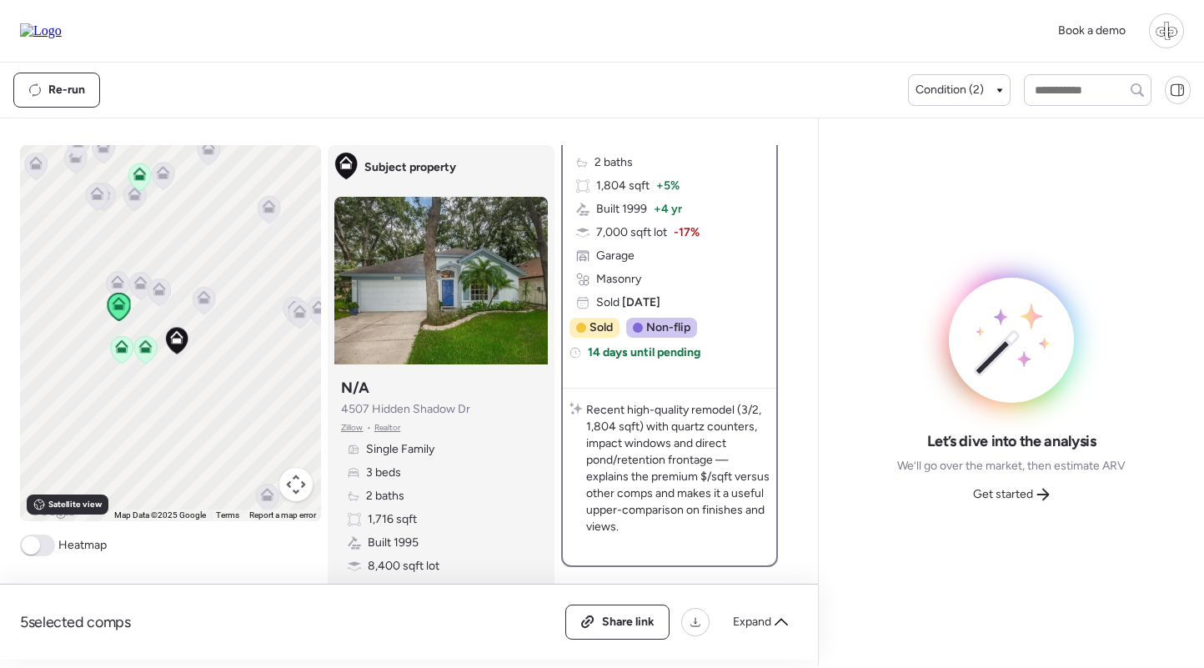
scroll to position [381, 0]
